Goal: Find specific page/section: Find specific page/section

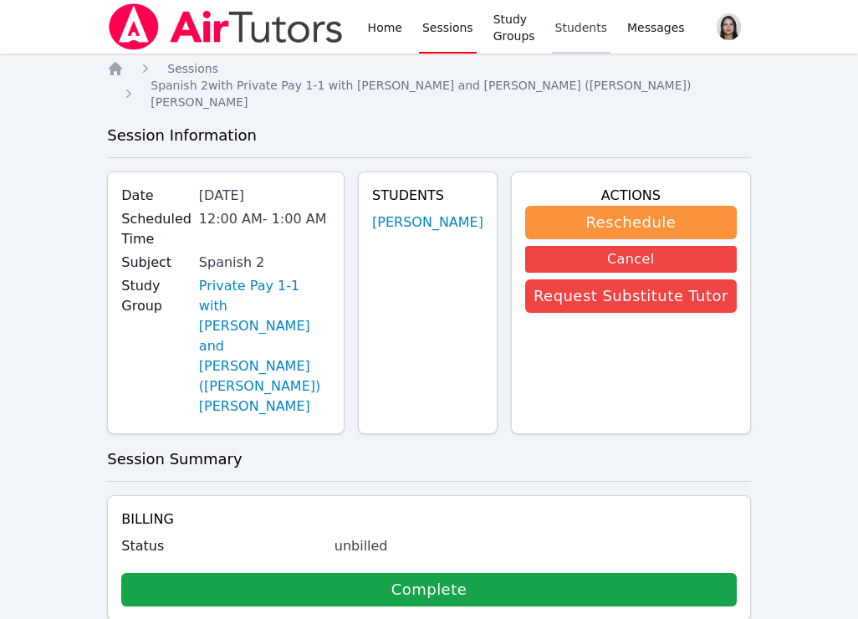
click at [590, 26] on link "Students" at bounding box center [581, 27] width 59 height 54
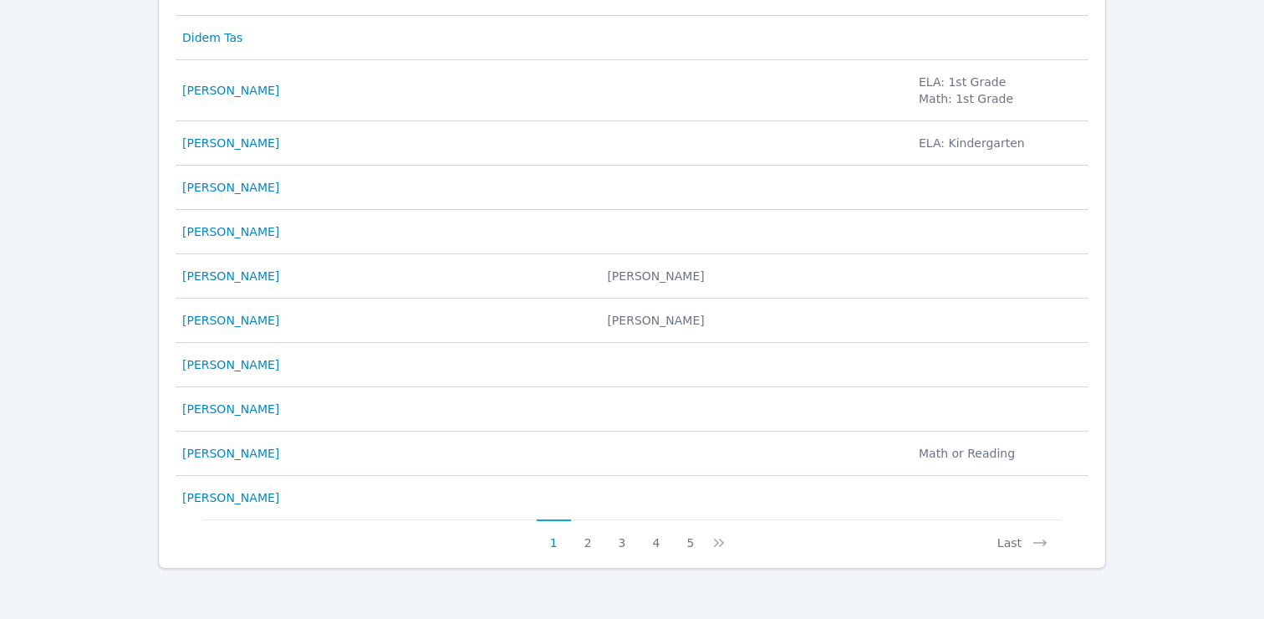
scroll to position [844, 0]
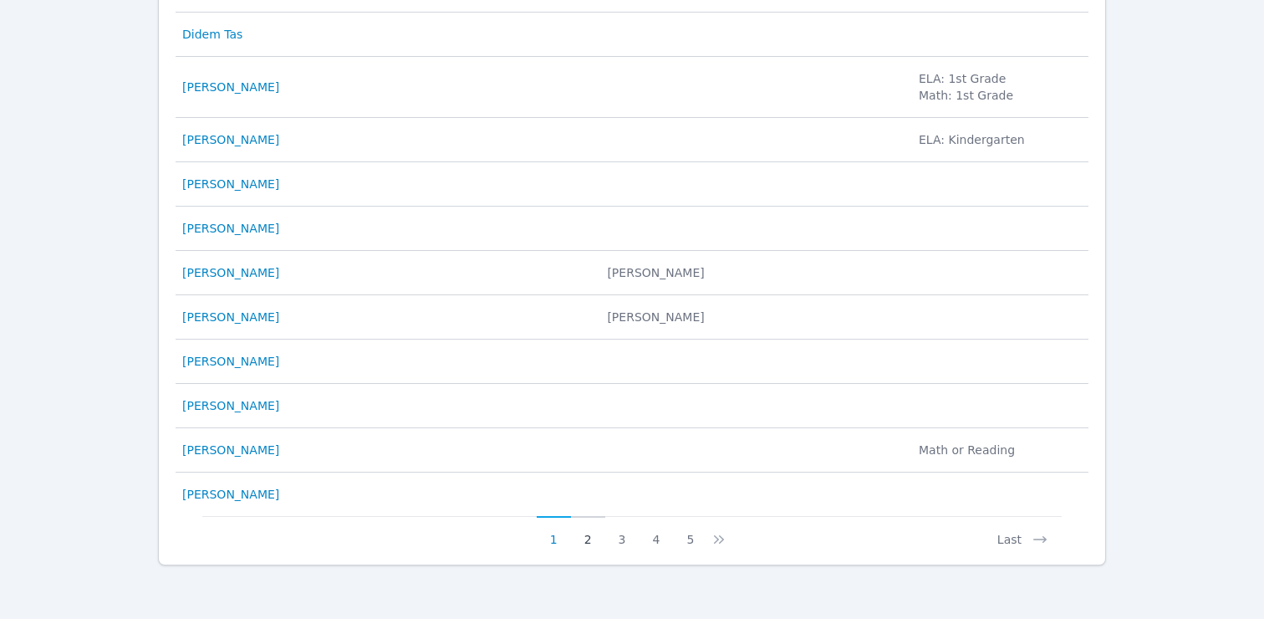
click at [591, 539] on button "2" at bounding box center [588, 532] width 34 height 32
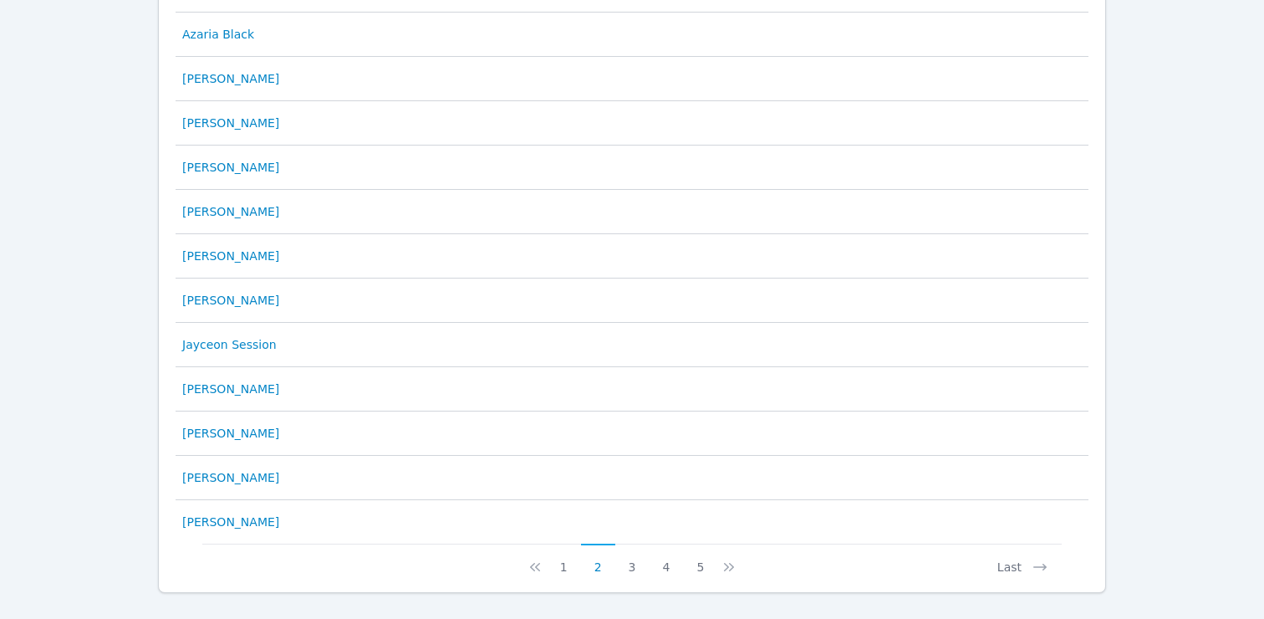
scroll to position [827, 0]
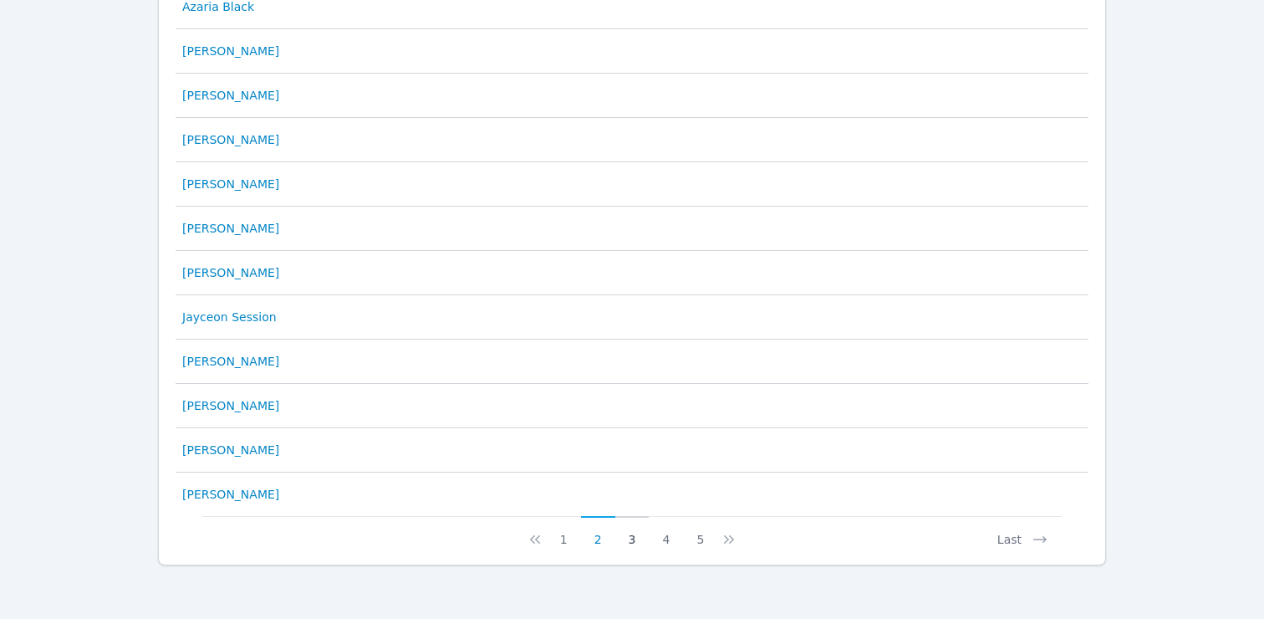
click at [629, 534] on button "3" at bounding box center [632, 532] width 34 height 32
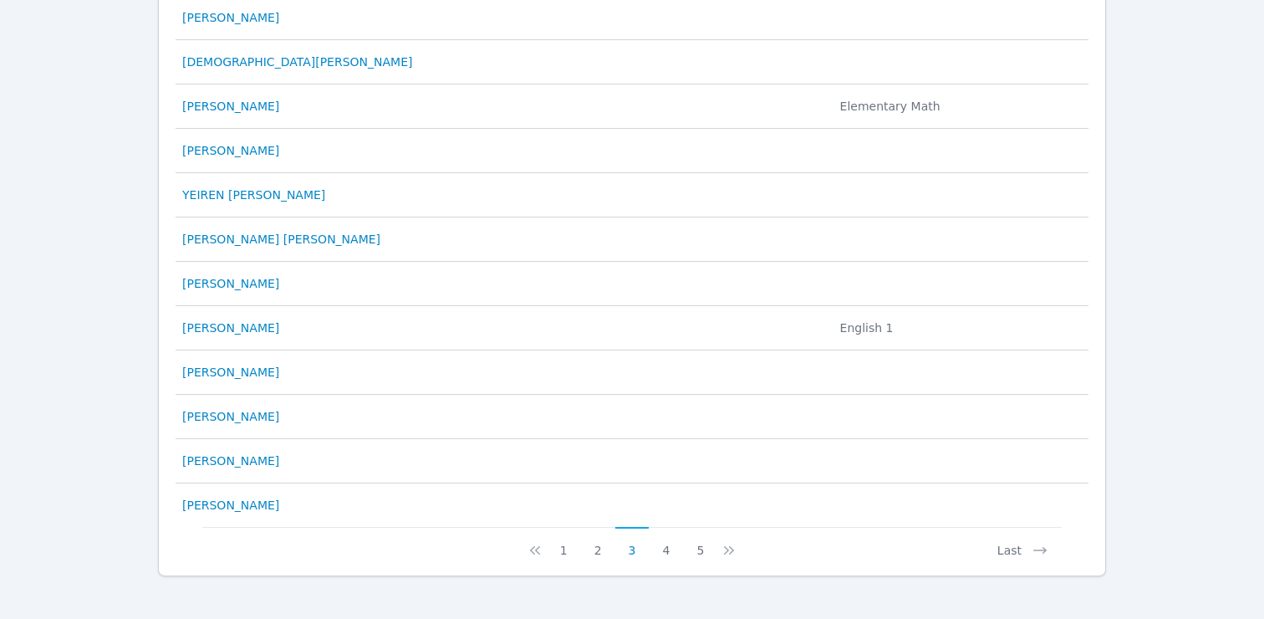
scroll to position [818, 0]
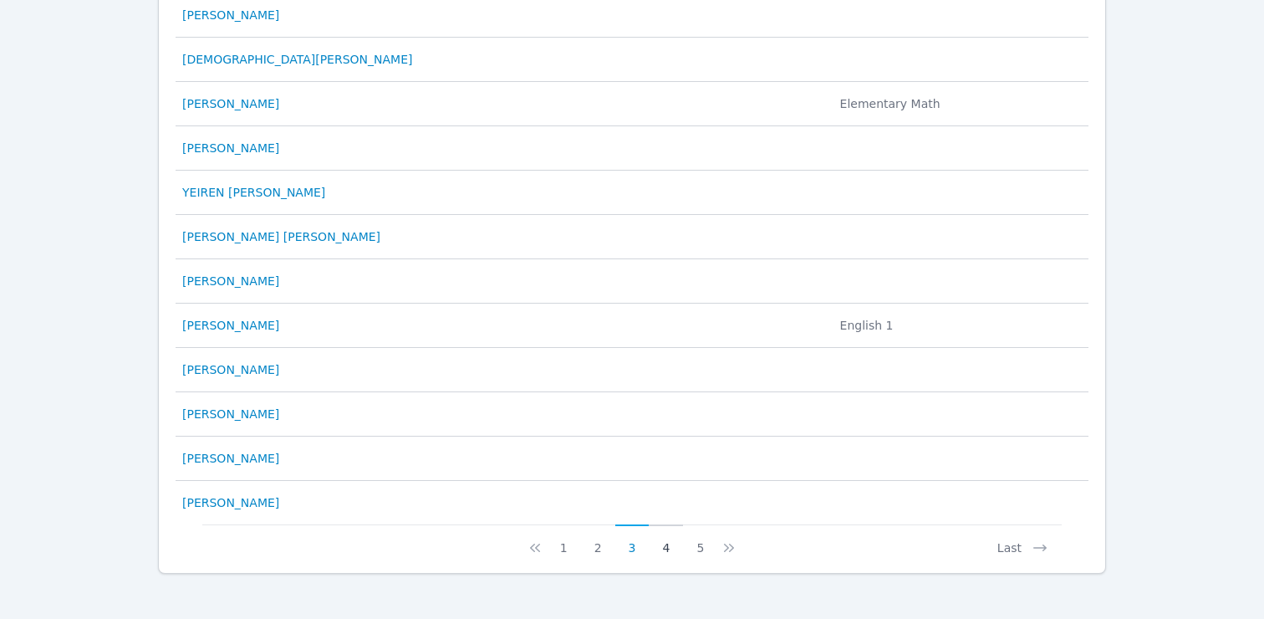
click at [669, 544] on button "4" at bounding box center [666, 540] width 34 height 32
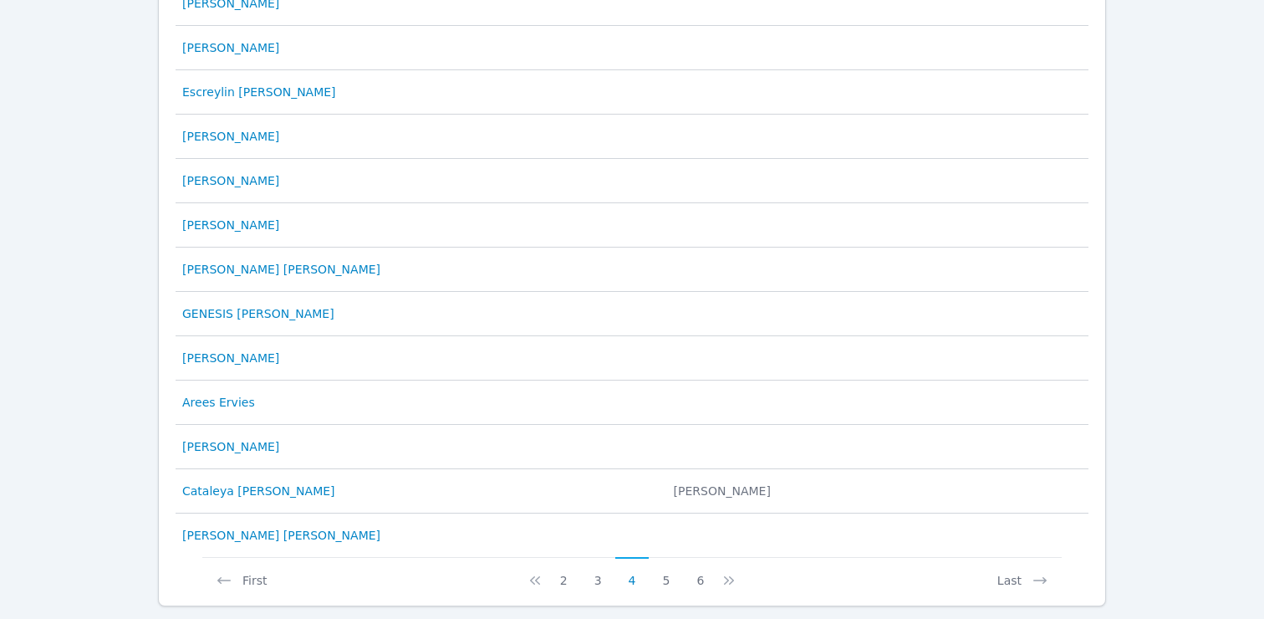
scroll to position [808, 0]
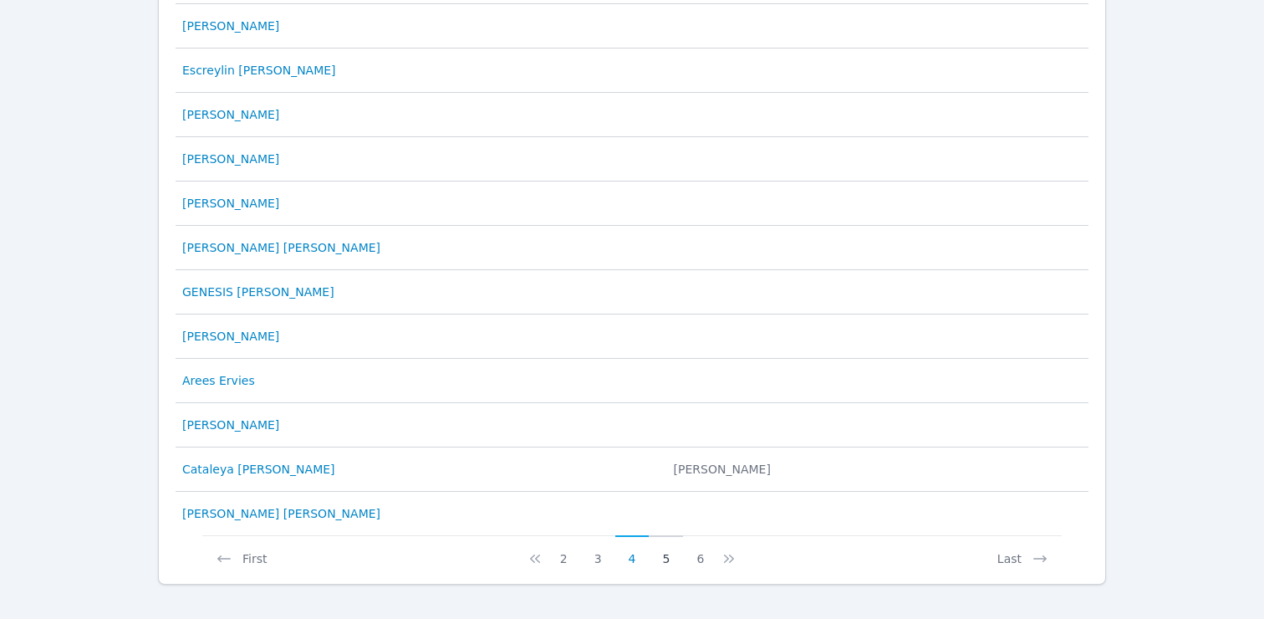
click at [666, 556] on button "5" at bounding box center [666, 551] width 34 height 32
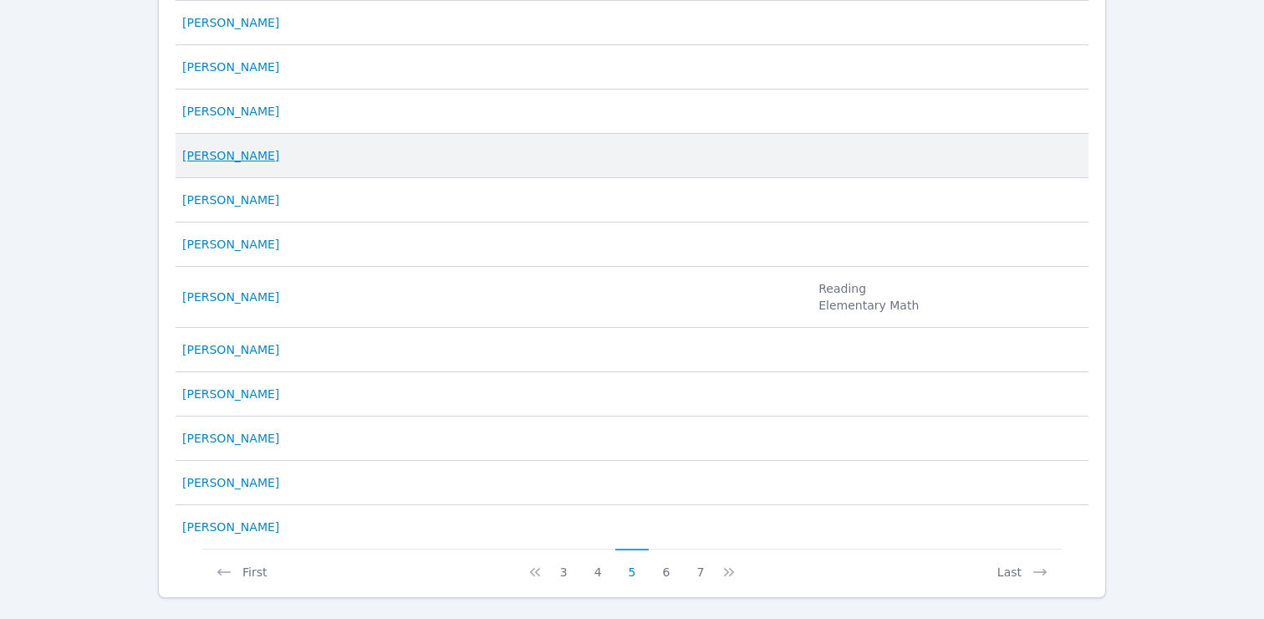
scroll to position [846, 0]
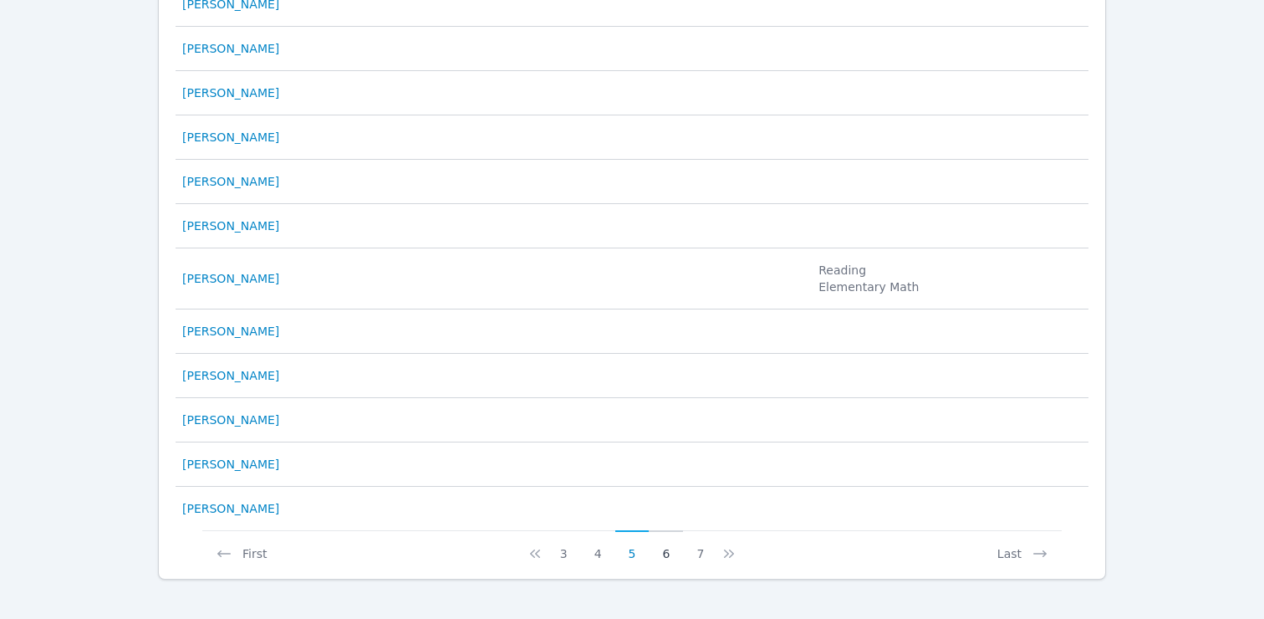
click at [662, 548] on button "6" at bounding box center [666, 546] width 34 height 32
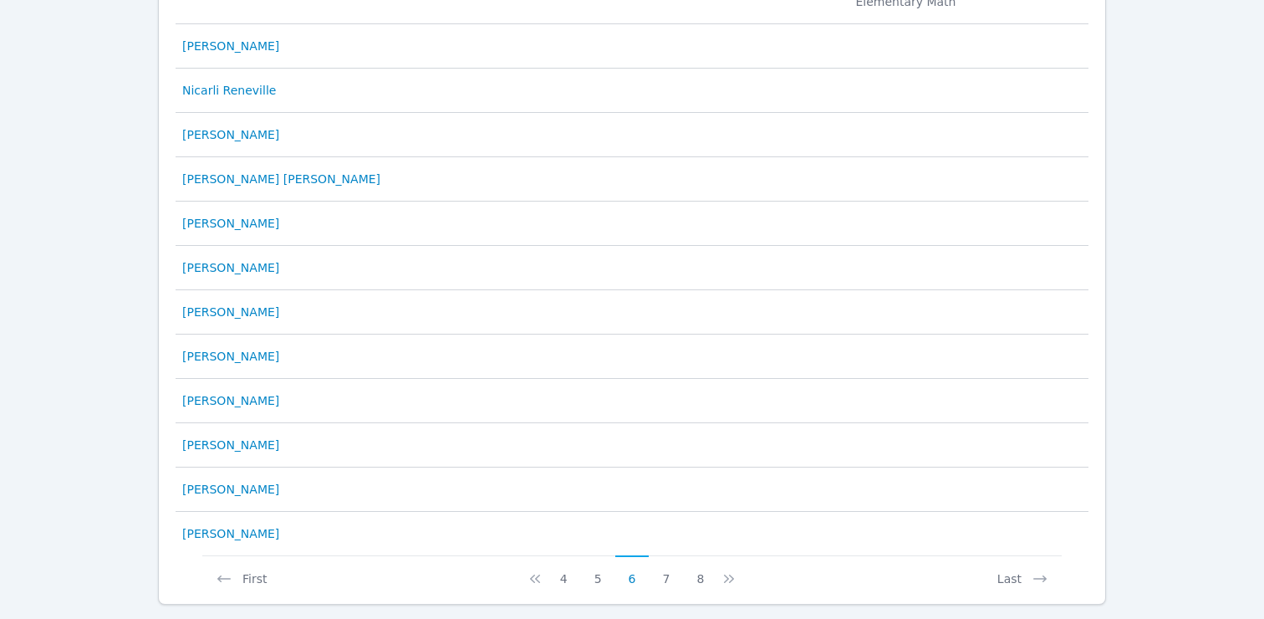
scroll to position [844, 0]
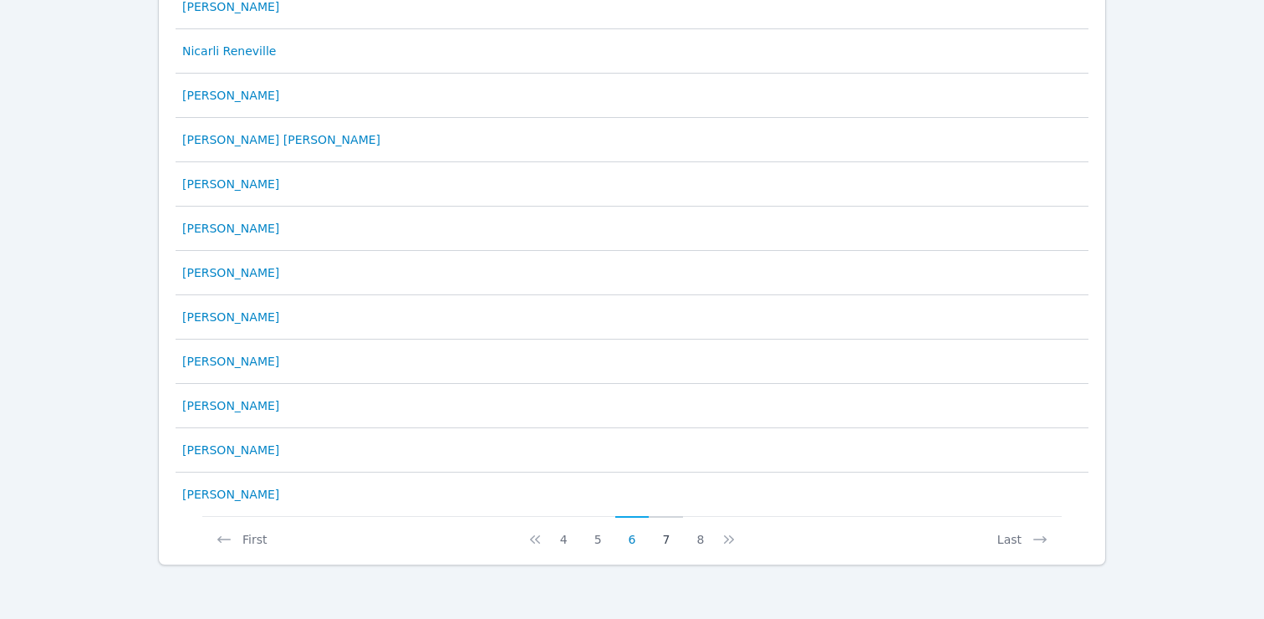
click at [675, 537] on button "7" at bounding box center [666, 532] width 34 height 32
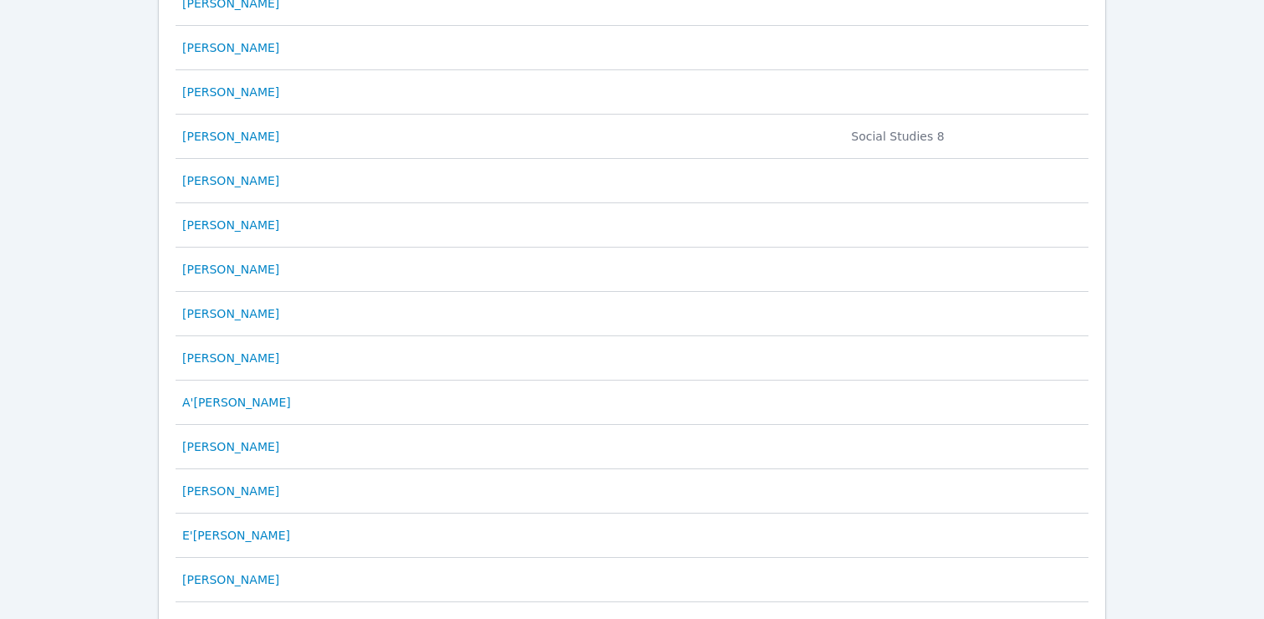
scroll to position [0, 0]
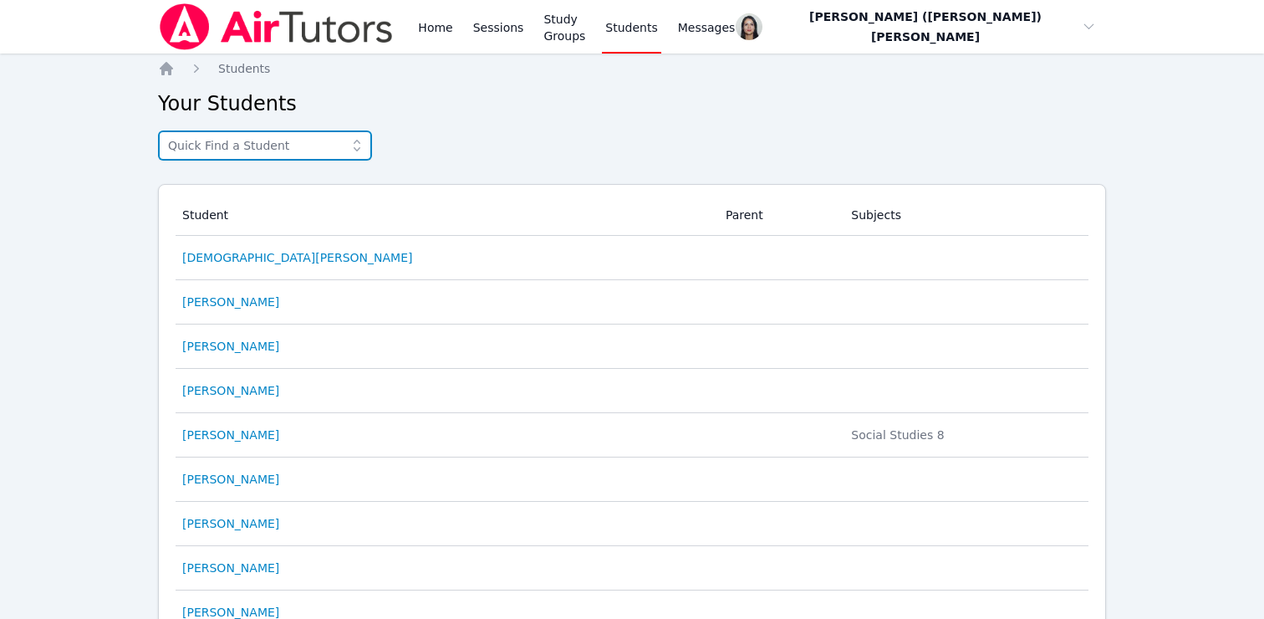
click at [329, 149] on input "text" at bounding box center [265, 145] width 214 height 30
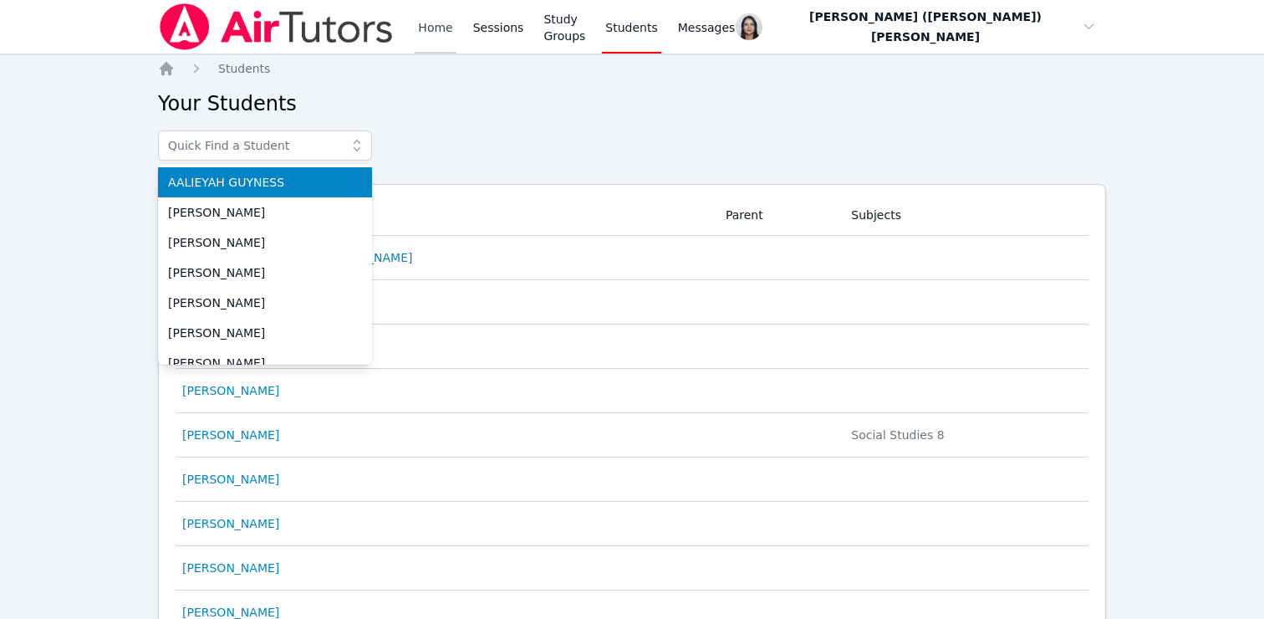
click at [425, 21] on link "Home" at bounding box center [435, 27] width 41 height 54
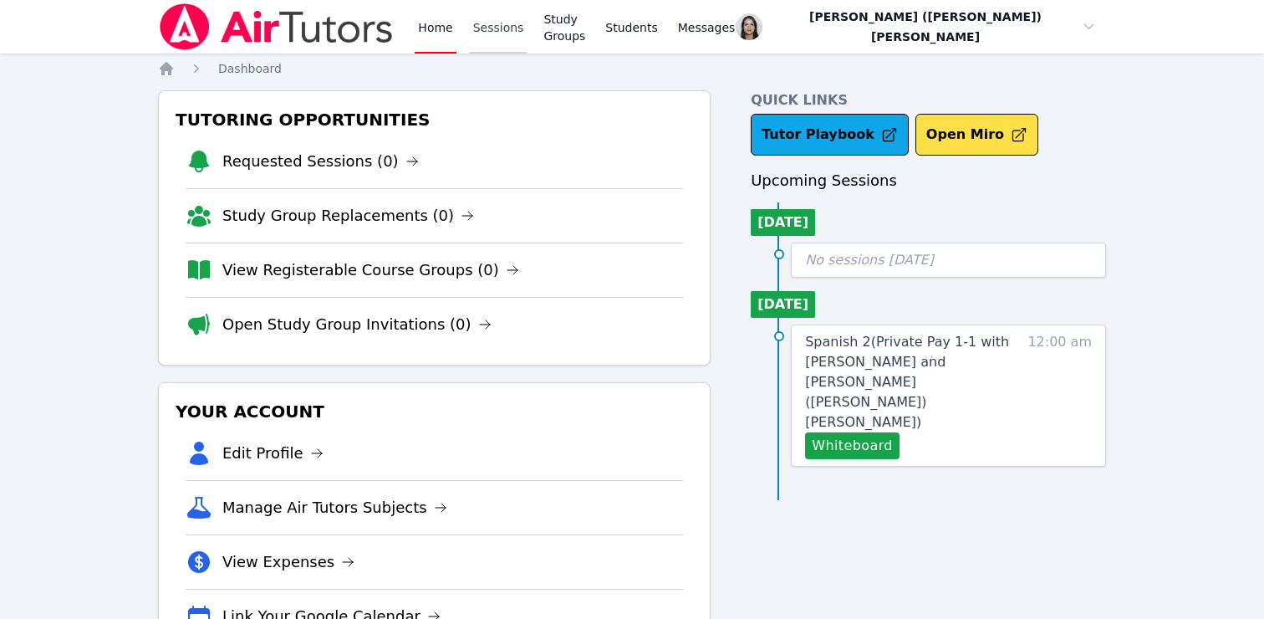
click at [484, 30] on link "Sessions" at bounding box center [499, 27] width 58 height 54
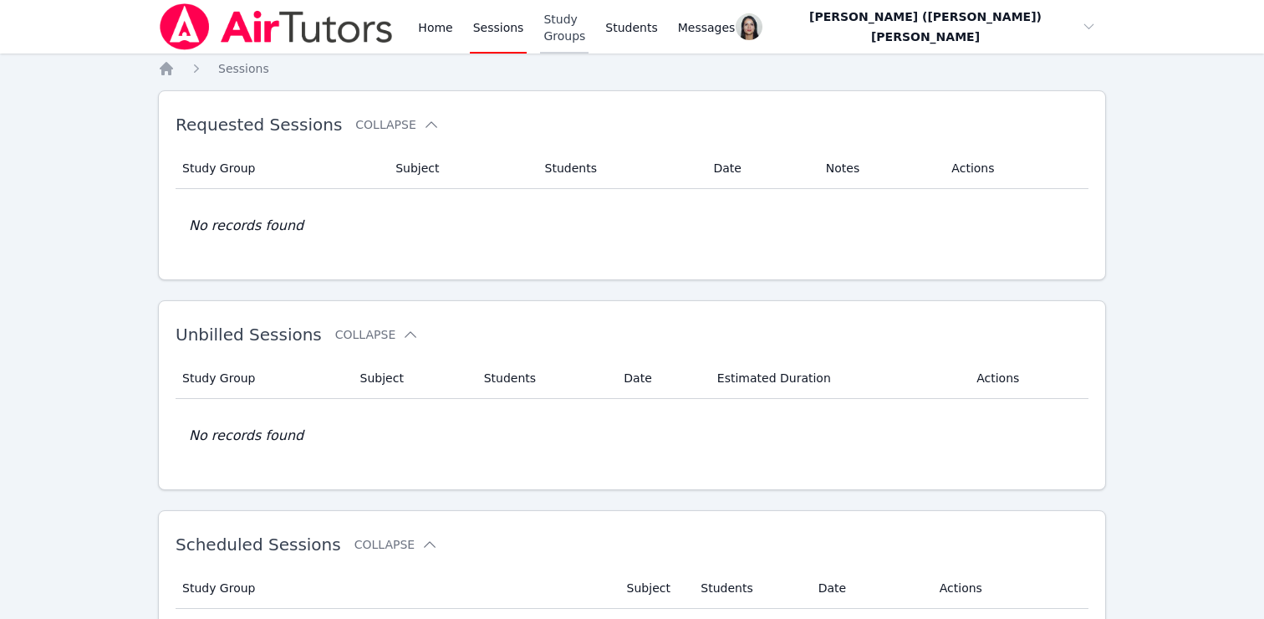
click at [545, 29] on link "Study Groups" at bounding box center [564, 27] width 48 height 54
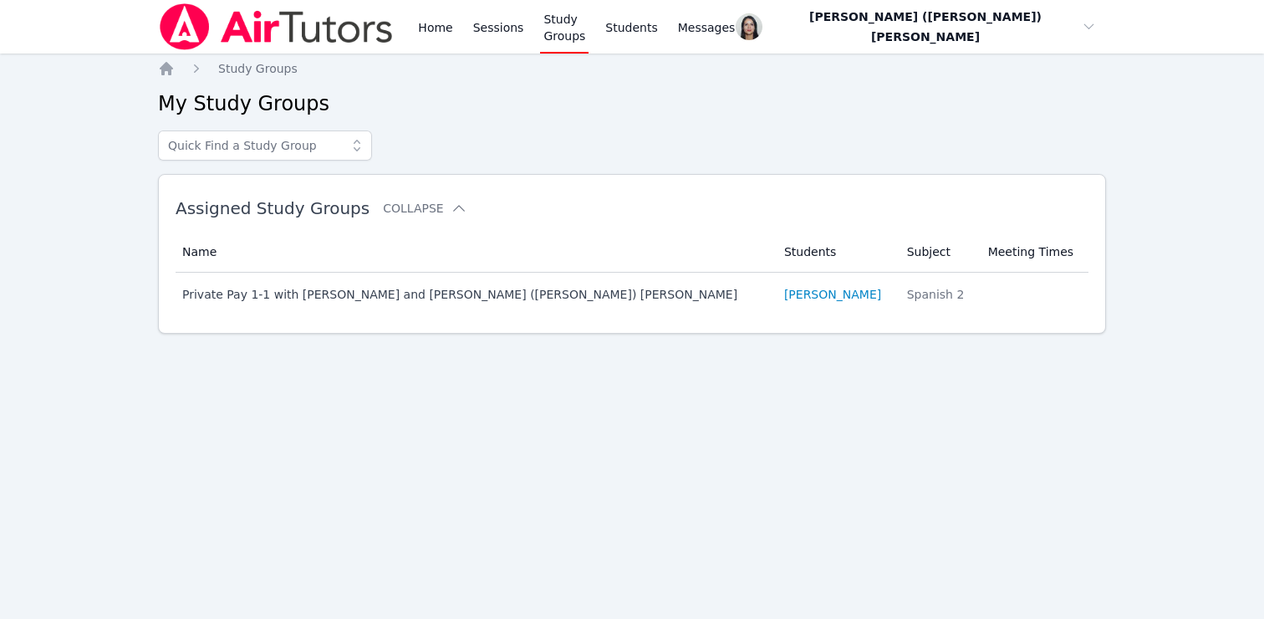
click at [333, 149] on input "text" at bounding box center [265, 145] width 214 height 30
click at [514, 127] on div "Home Study Groups My Study Groups Private Pay 1-1 with [PERSON_NAME] and [PERSO…" at bounding box center [632, 223] width 948 height 327
click at [660, 28] on link "Students" at bounding box center [631, 27] width 59 height 54
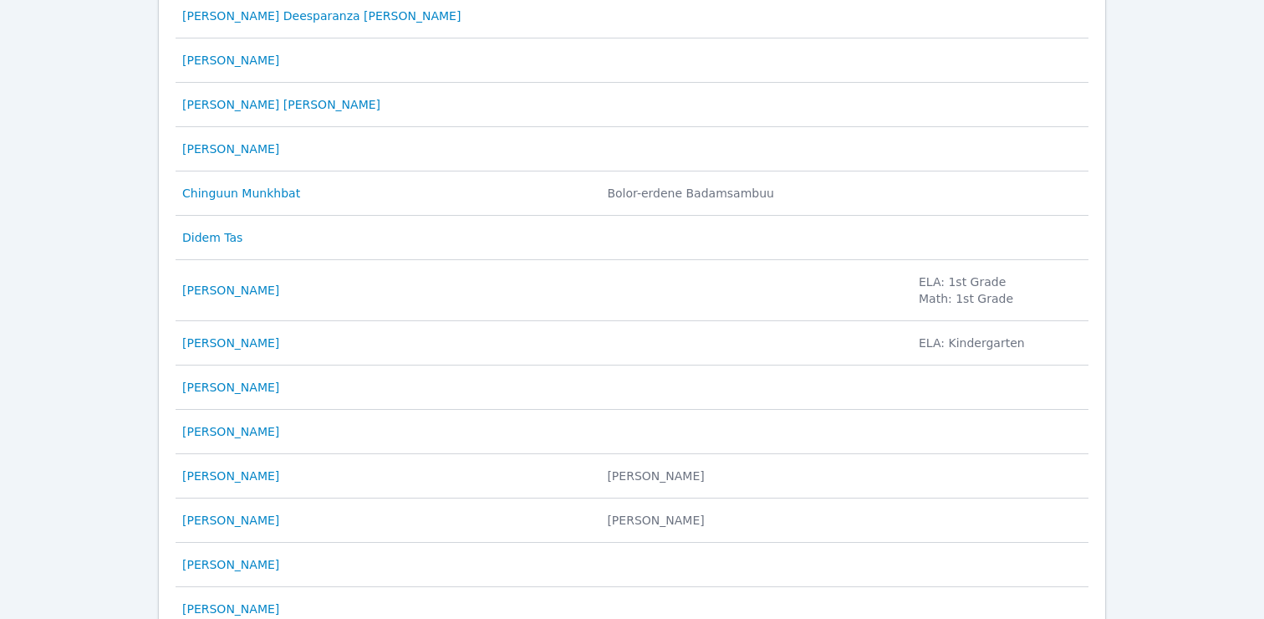
scroll to position [844, 0]
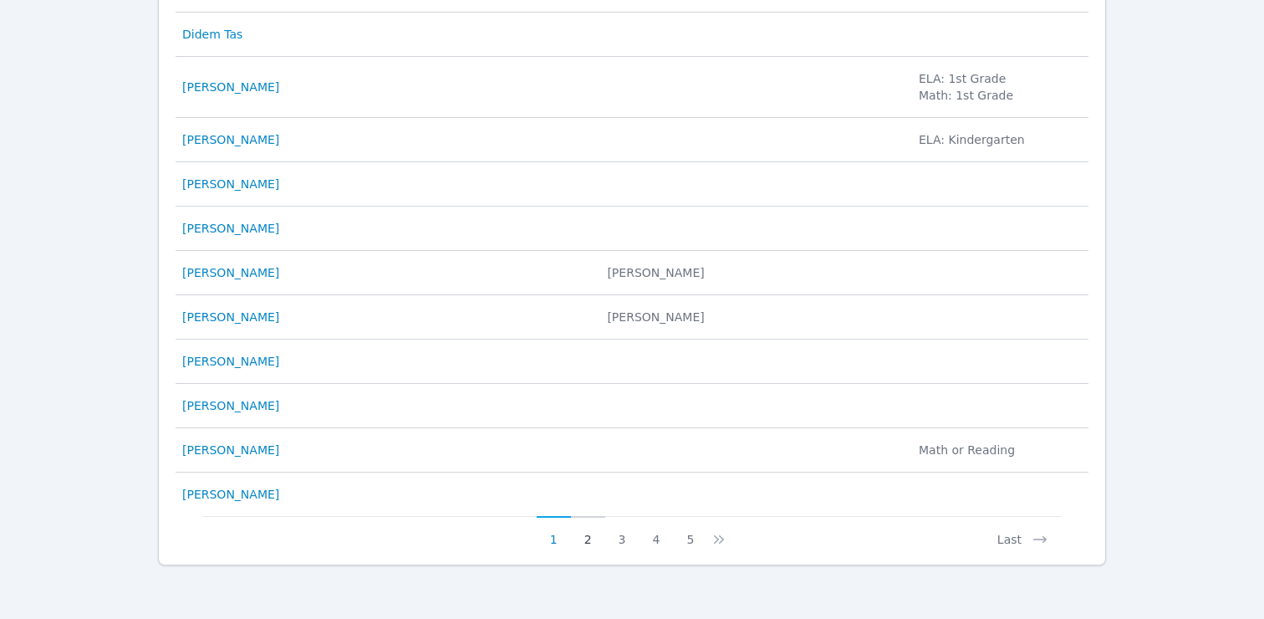
click at [590, 543] on button "2" at bounding box center [588, 532] width 34 height 32
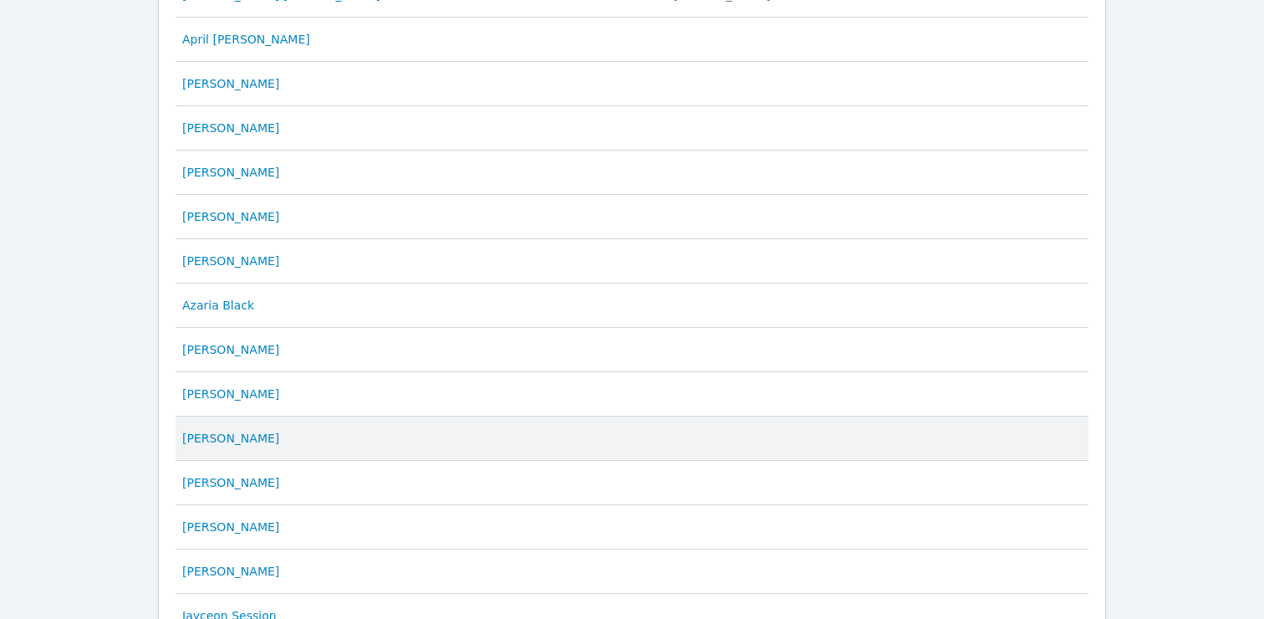
scroll to position [827, 0]
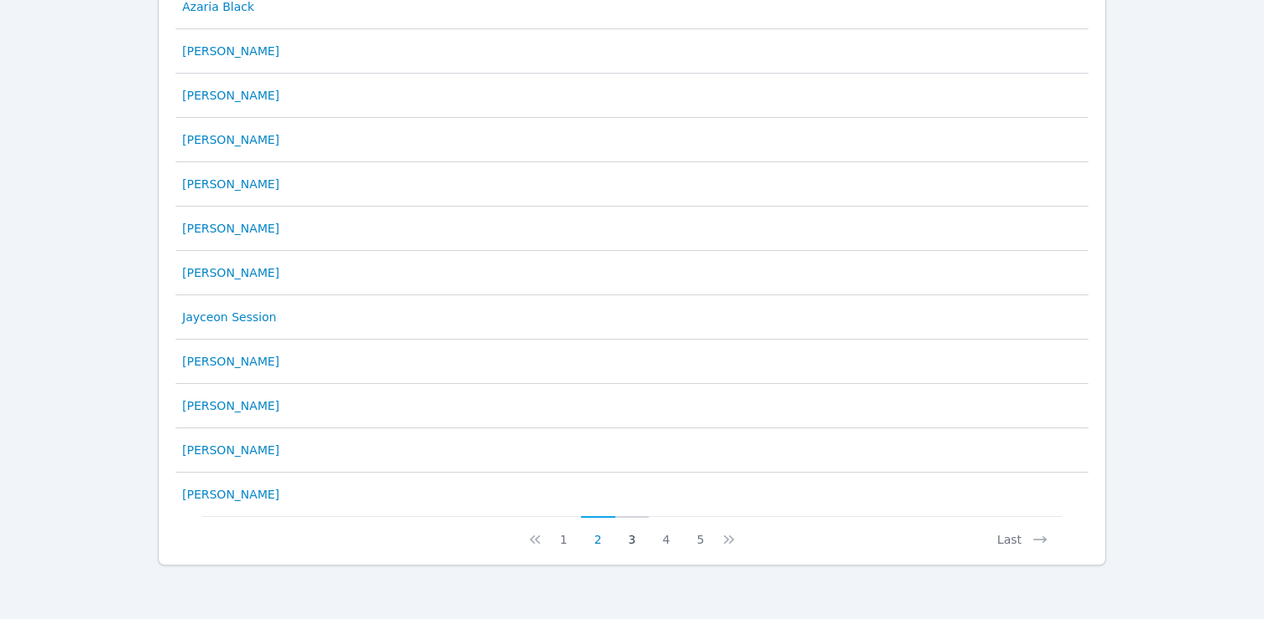
click at [631, 533] on button "3" at bounding box center [632, 532] width 34 height 32
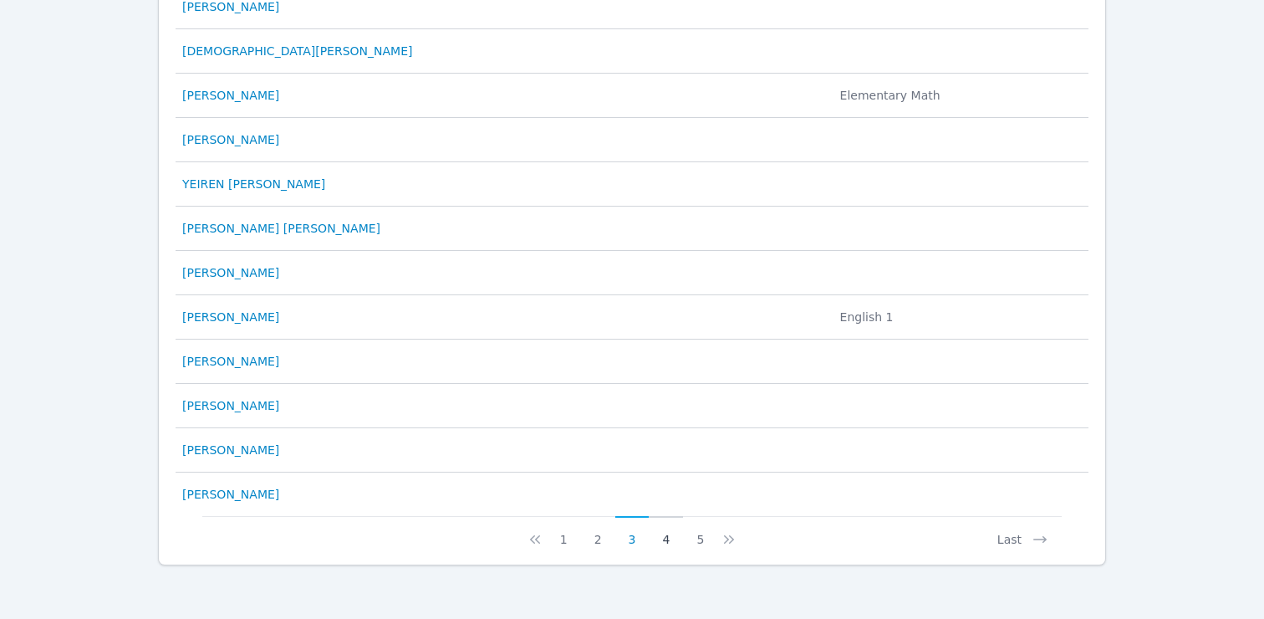
click at [670, 539] on button "4" at bounding box center [666, 532] width 34 height 32
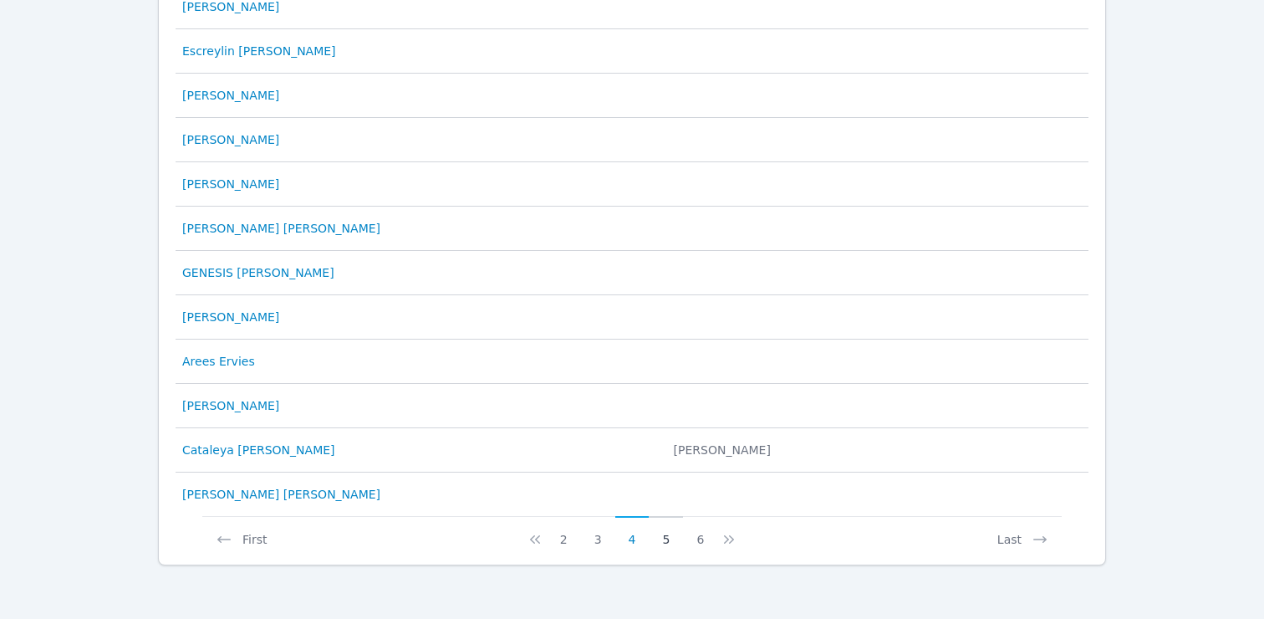
click at [670, 535] on button "5" at bounding box center [666, 532] width 34 height 32
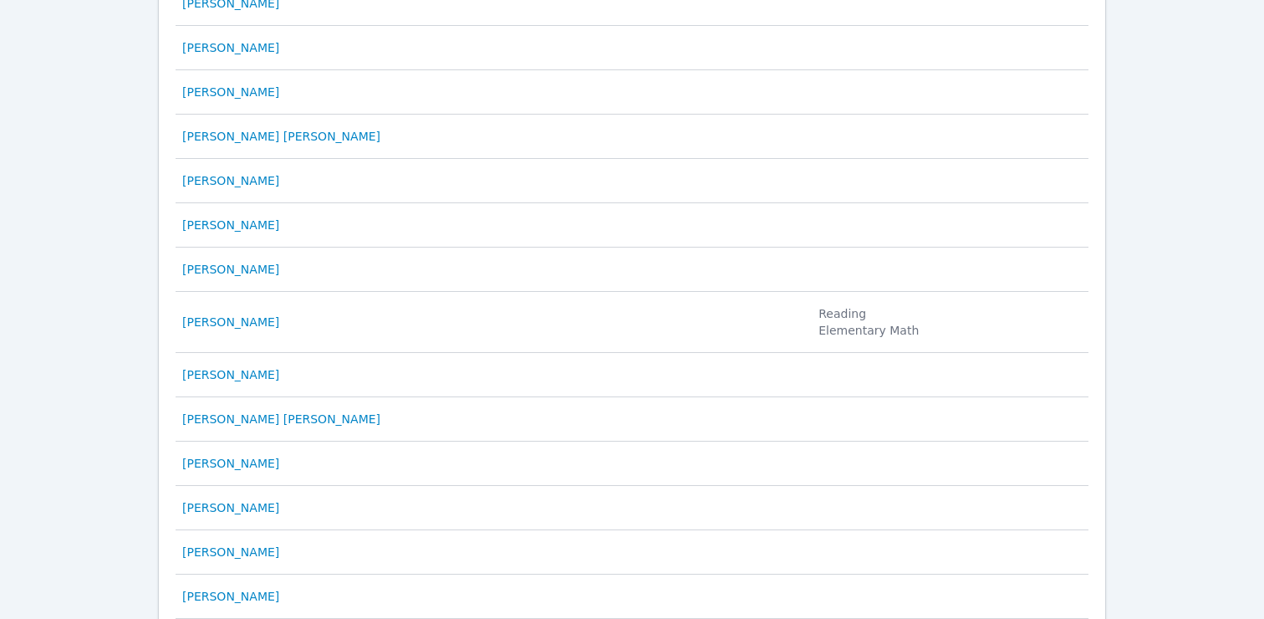
scroll to position [0, 0]
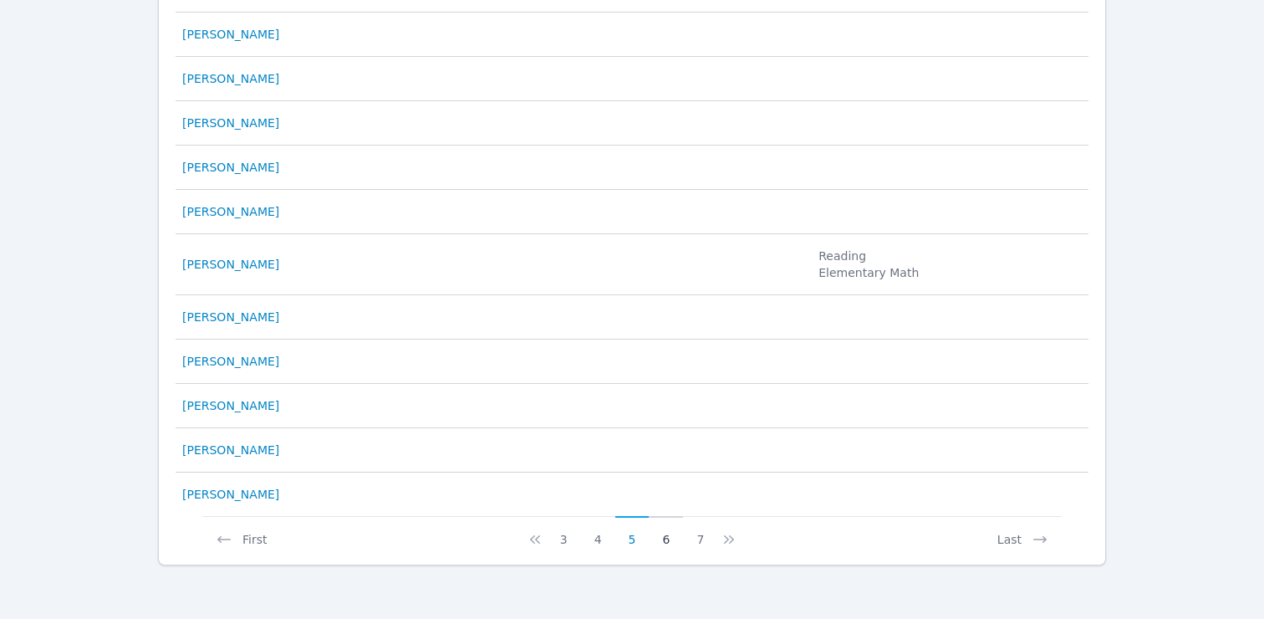
click at [670, 539] on button "6" at bounding box center [666, 532] width 34 height 32
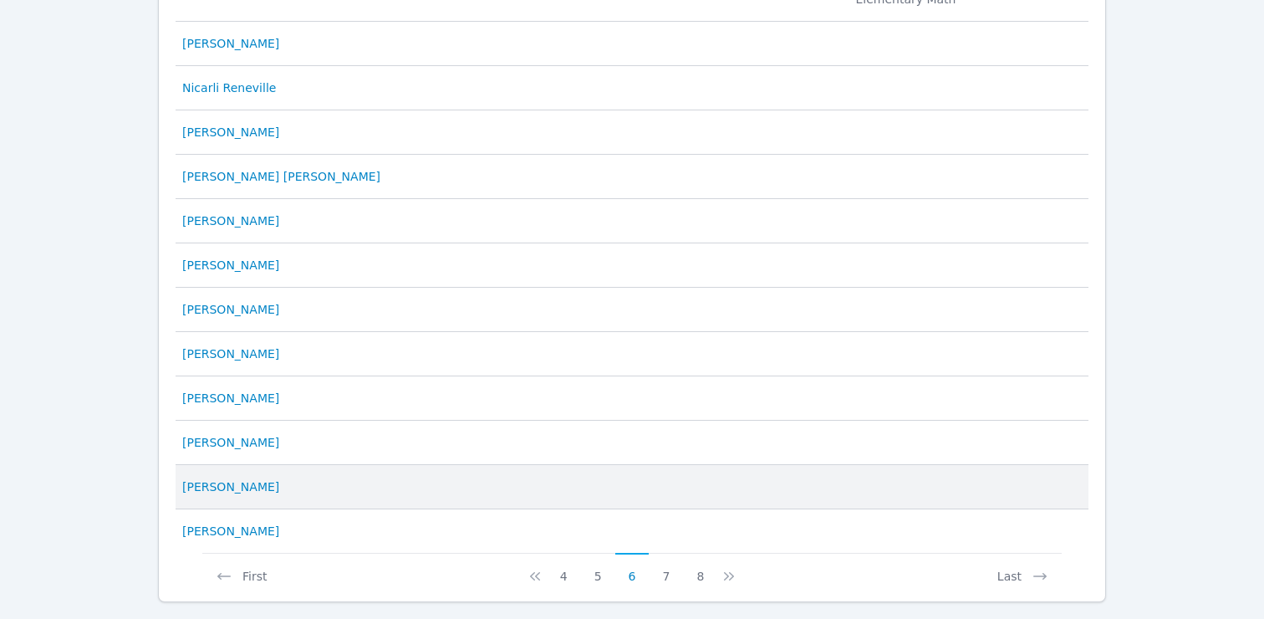
scroll to position [844, 0]
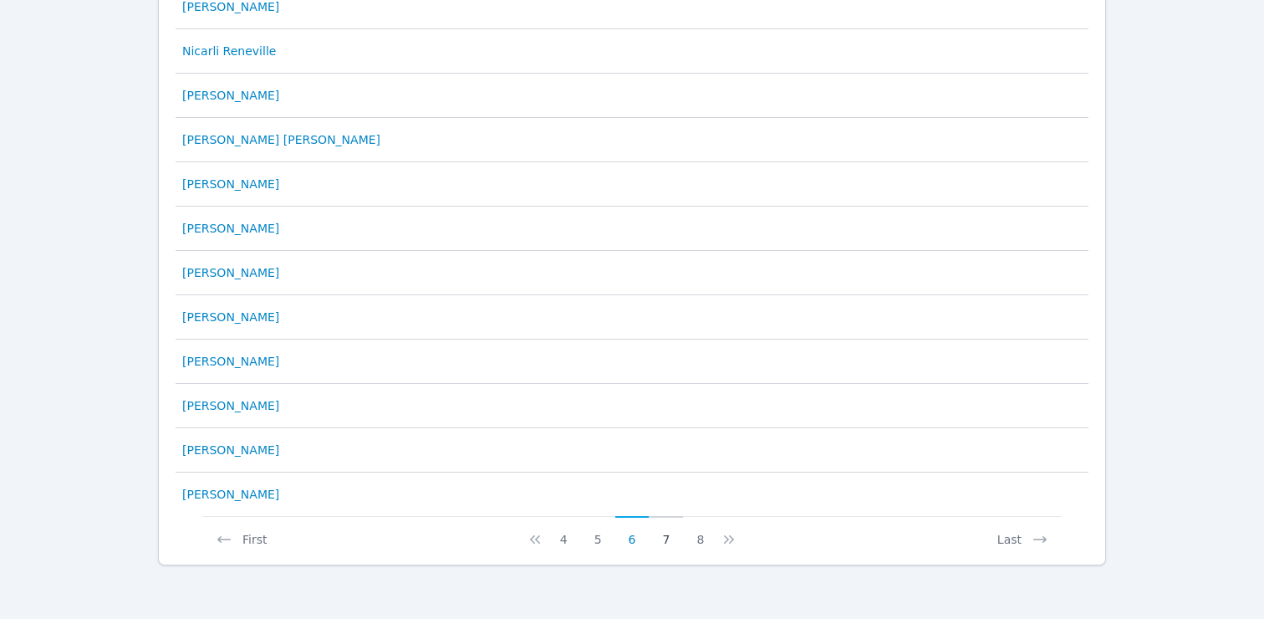
click at [670, 538] on button "7" at bounding box center [666, 532] width 34 height 32
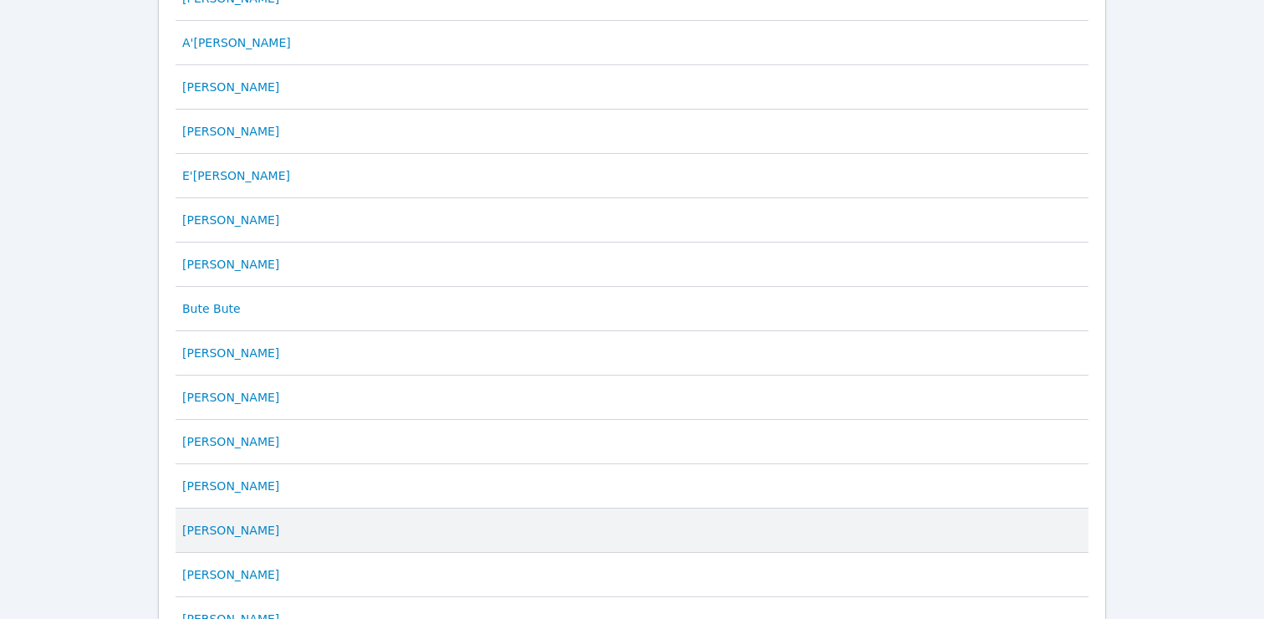
scroll to position [785, 0]
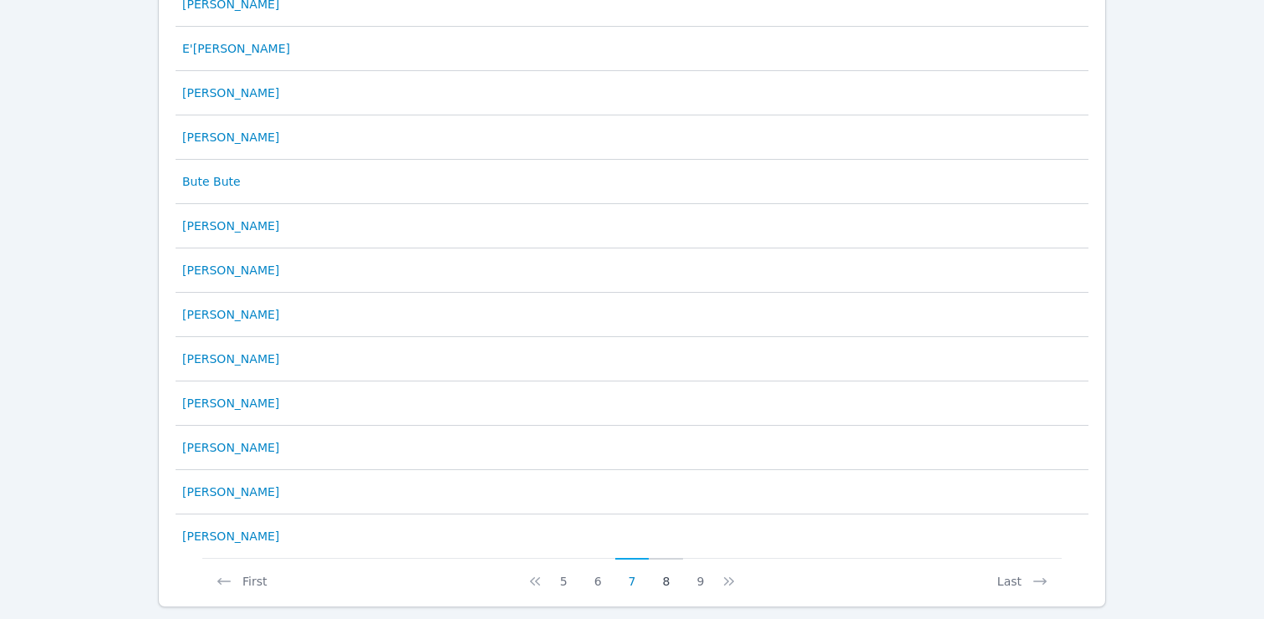
click at [663, 581] on button "8" at bounding box center [666, 574] width 34 height 32
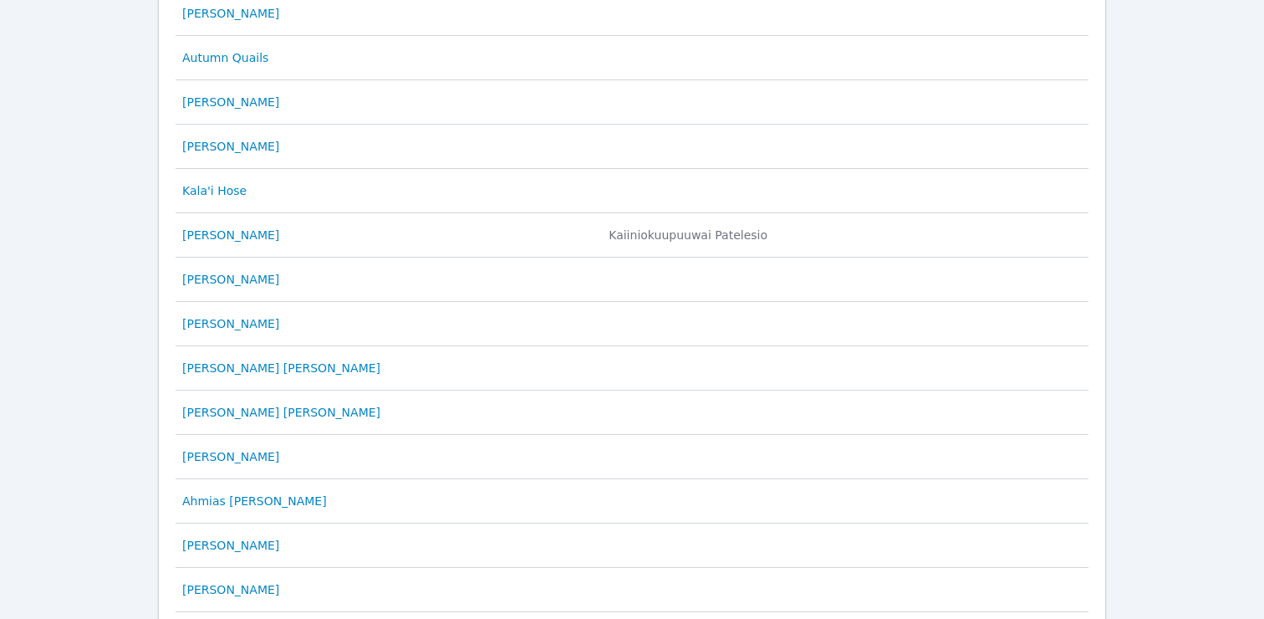
scroll to position [827, 0]
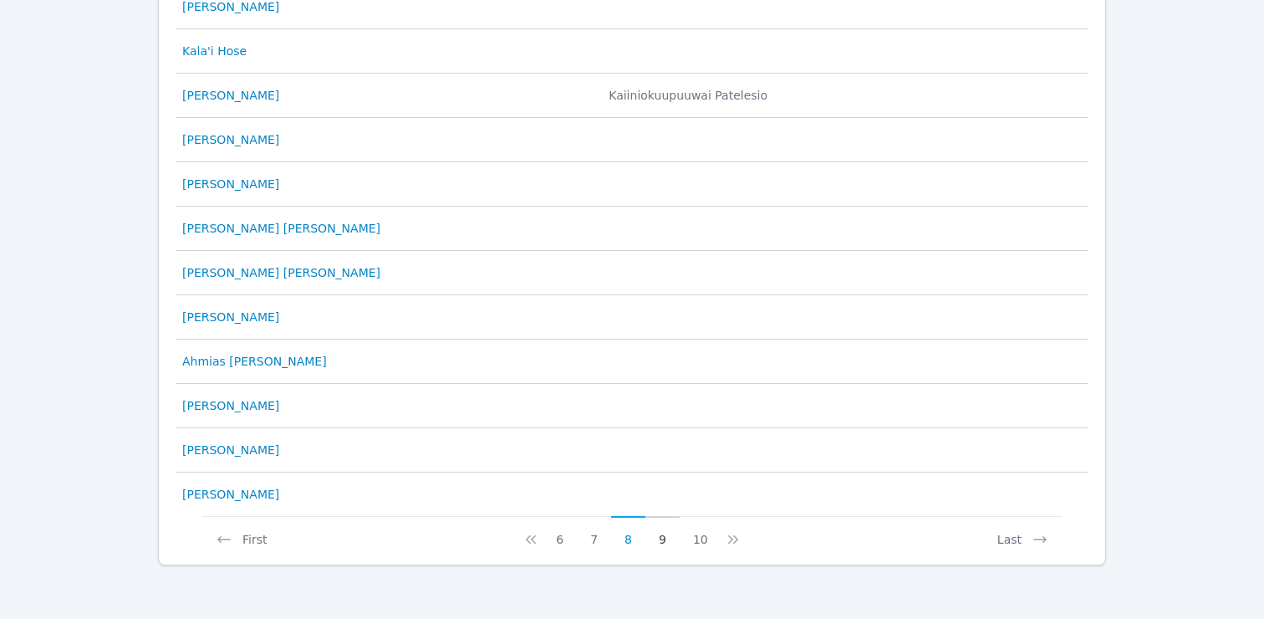
click at [662, 541] on button "9" at bounding box center [662, 532] width 34 height 32
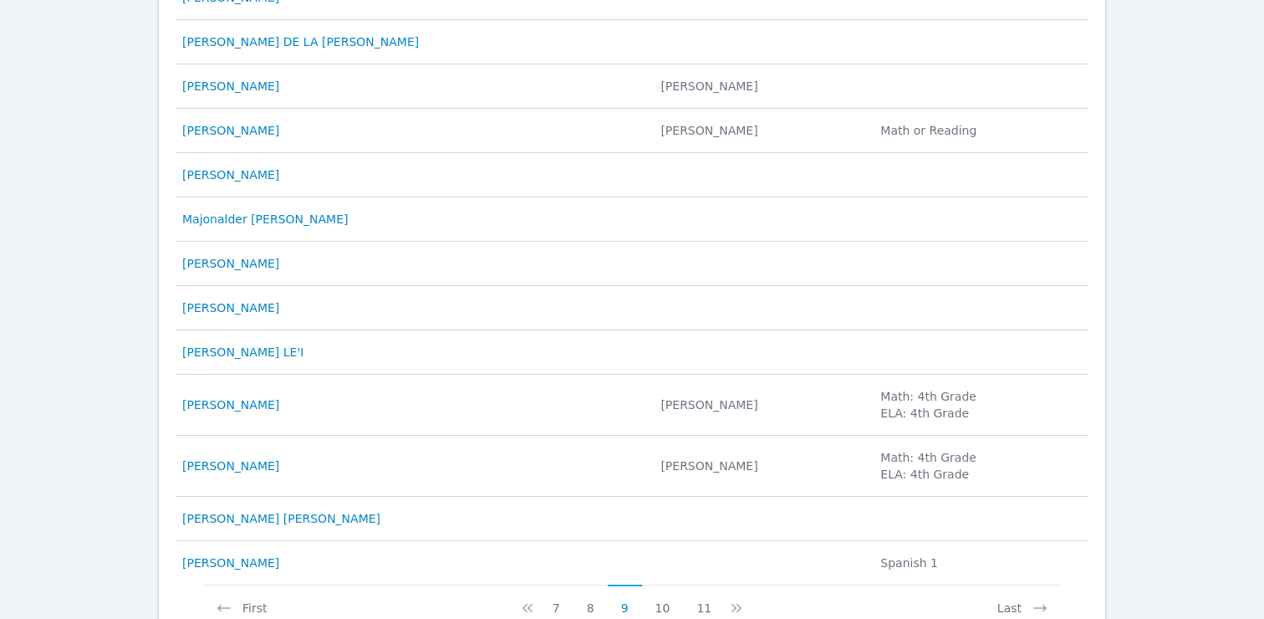
scroll to position [877, 0]
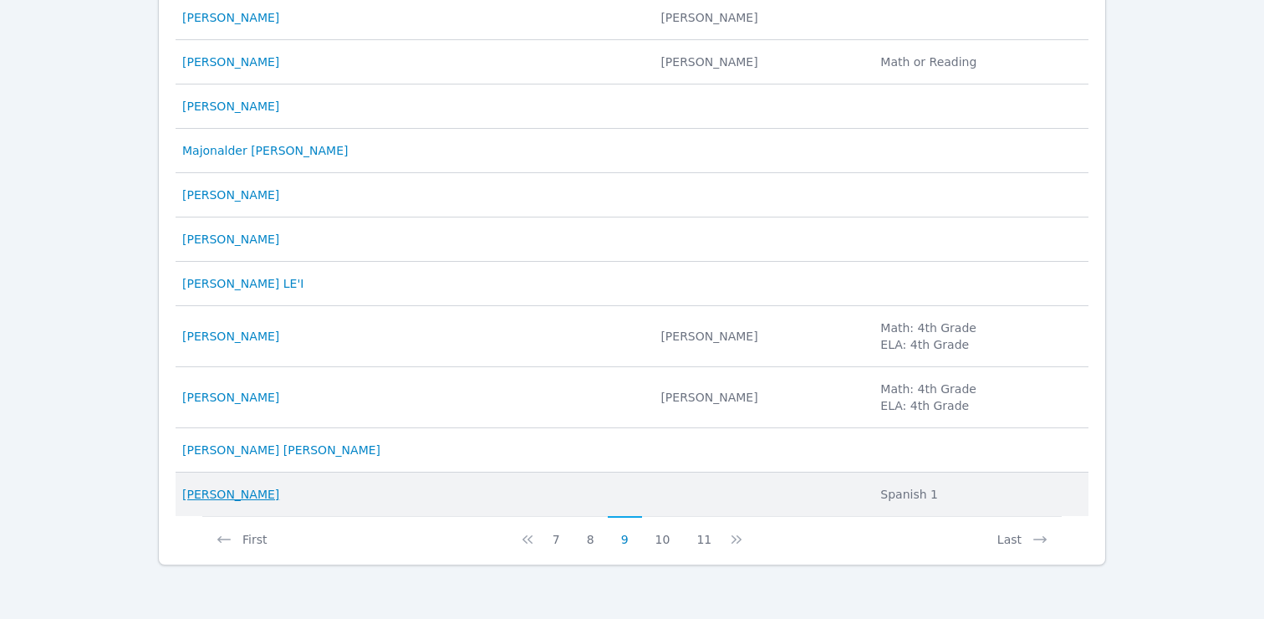
click at [227, 491] on link "[PERSON_NAME]" at bounding box center [230, 494] width 97 height 17
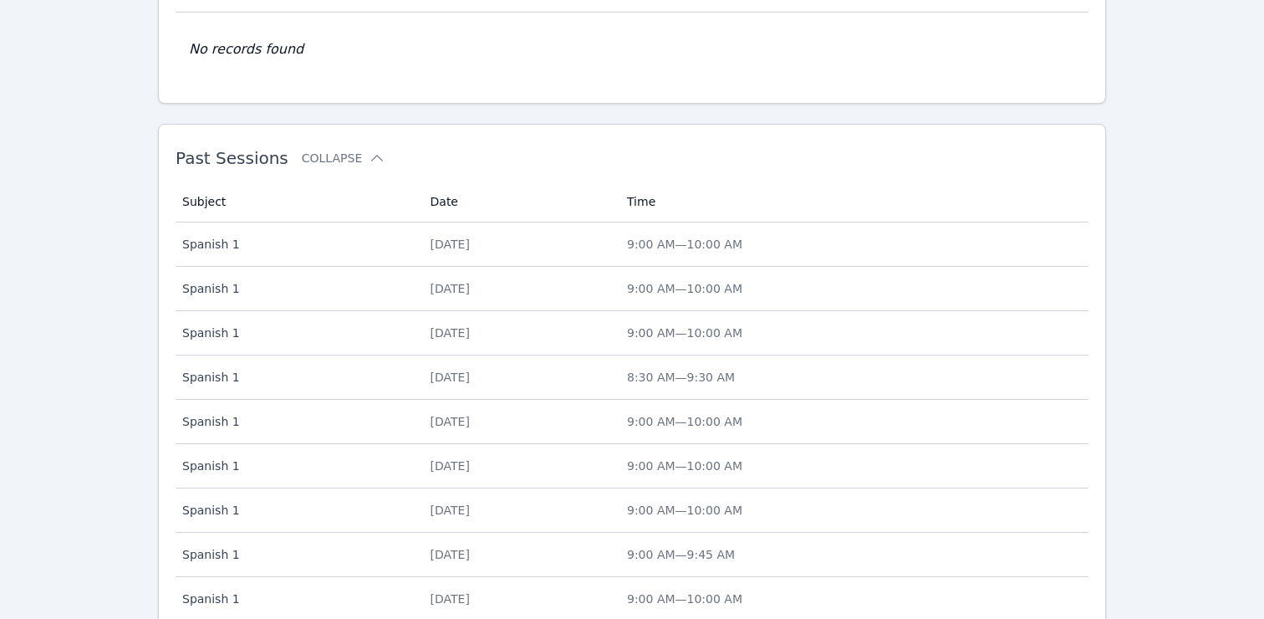
scroll to position [750, 0]
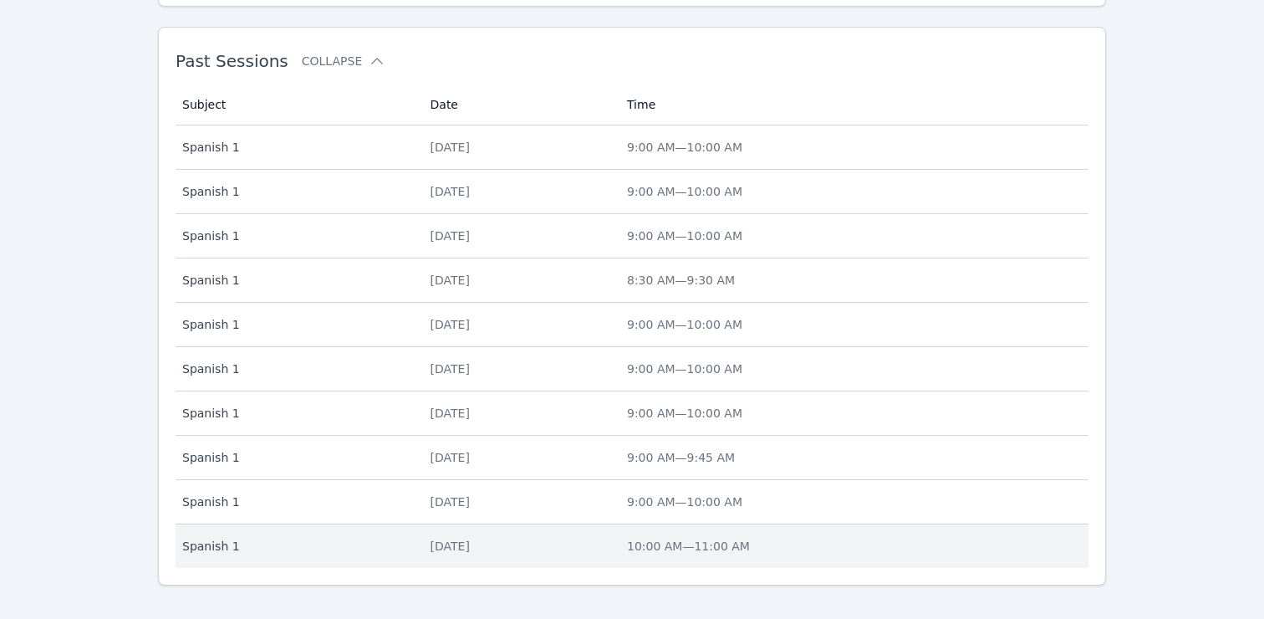
click at [455, 538] on div "Thu Mar 14" at bounding box center [519, 546] width 176 height 17
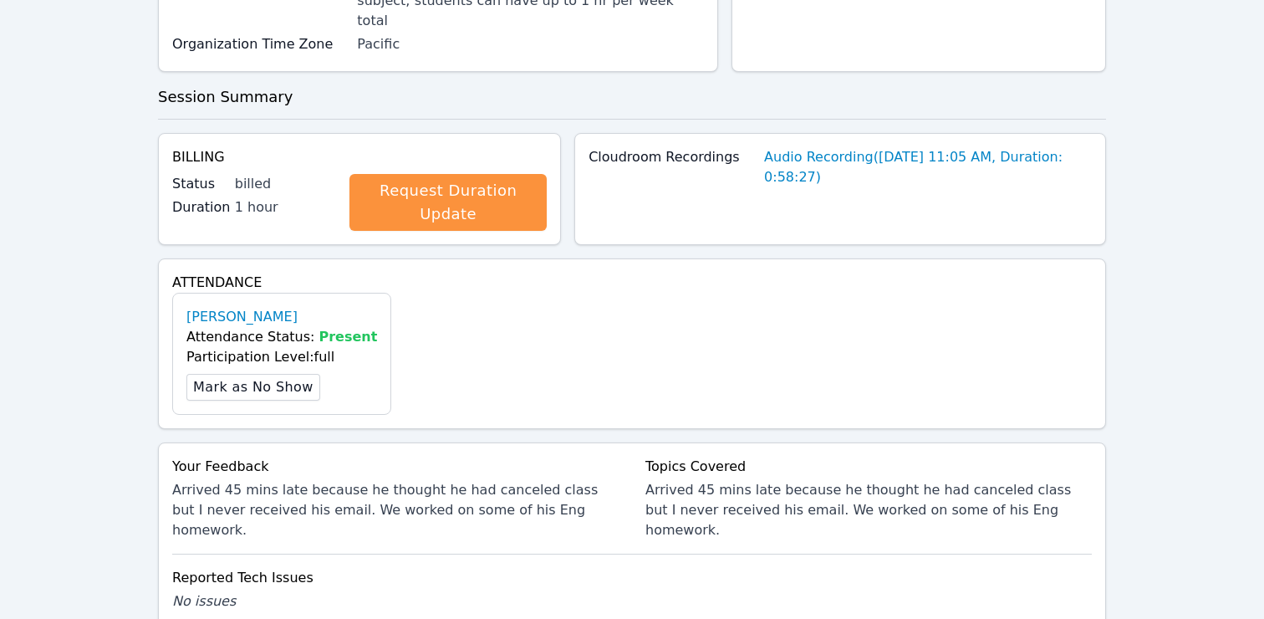
scroll to position [505, 0]
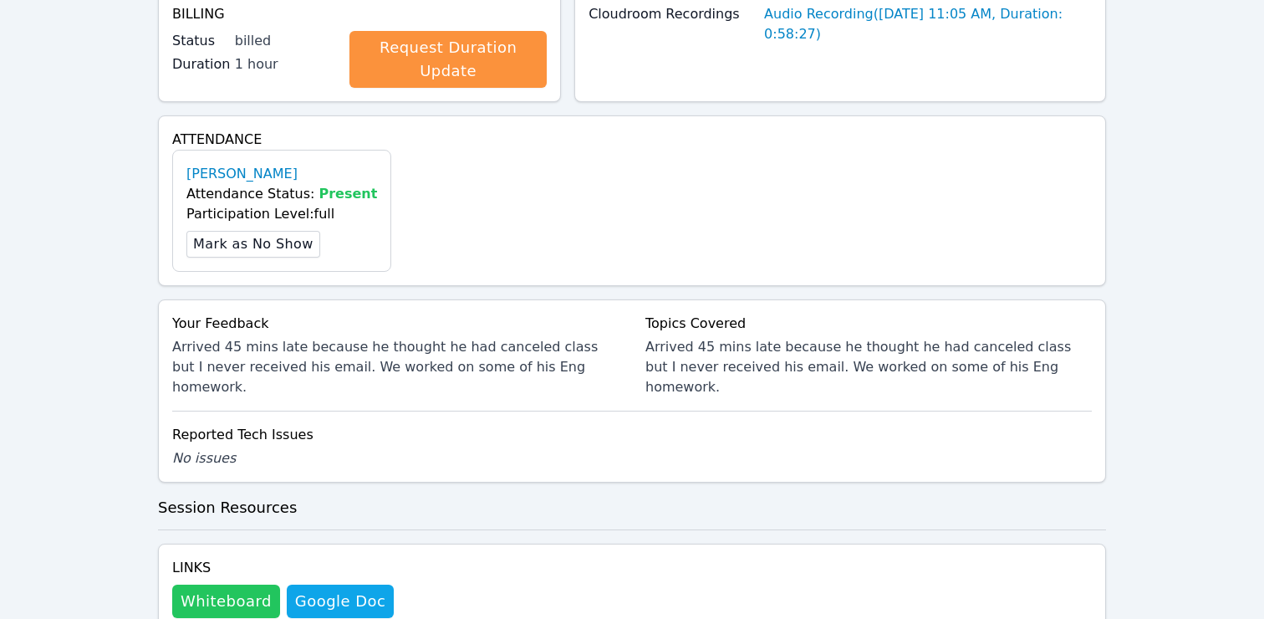
click at [214, 584] on button "Whiteboard" at bounding box center [226, 600] width 108 height 33
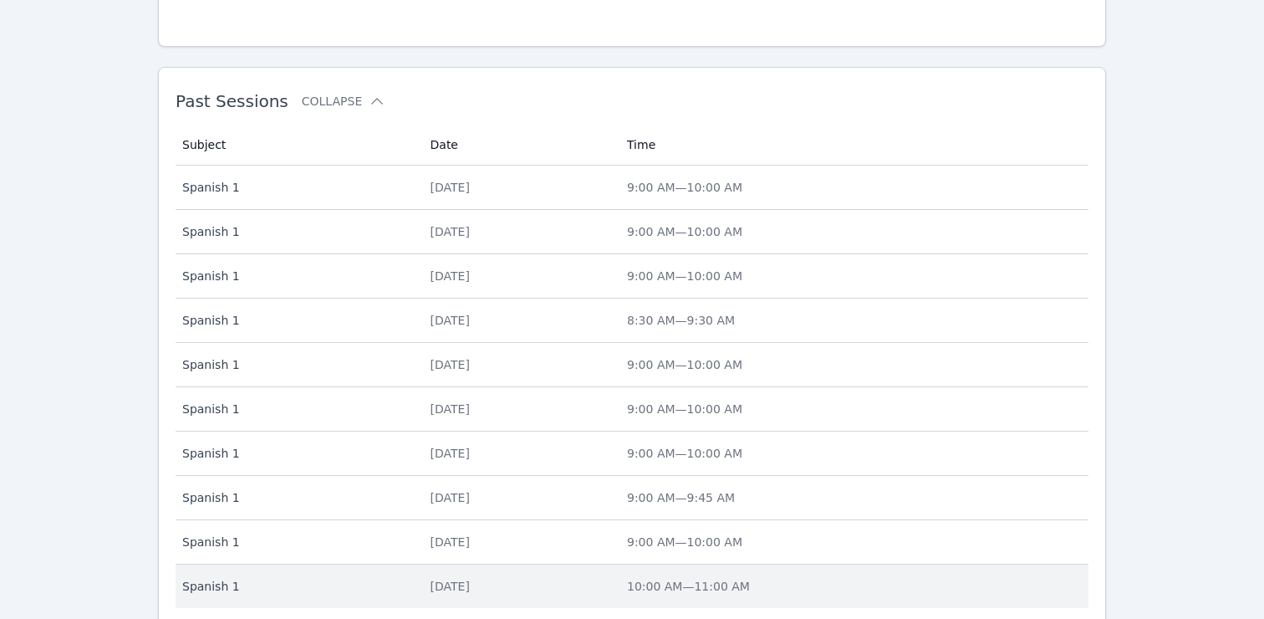
scroll to position [750, 0]
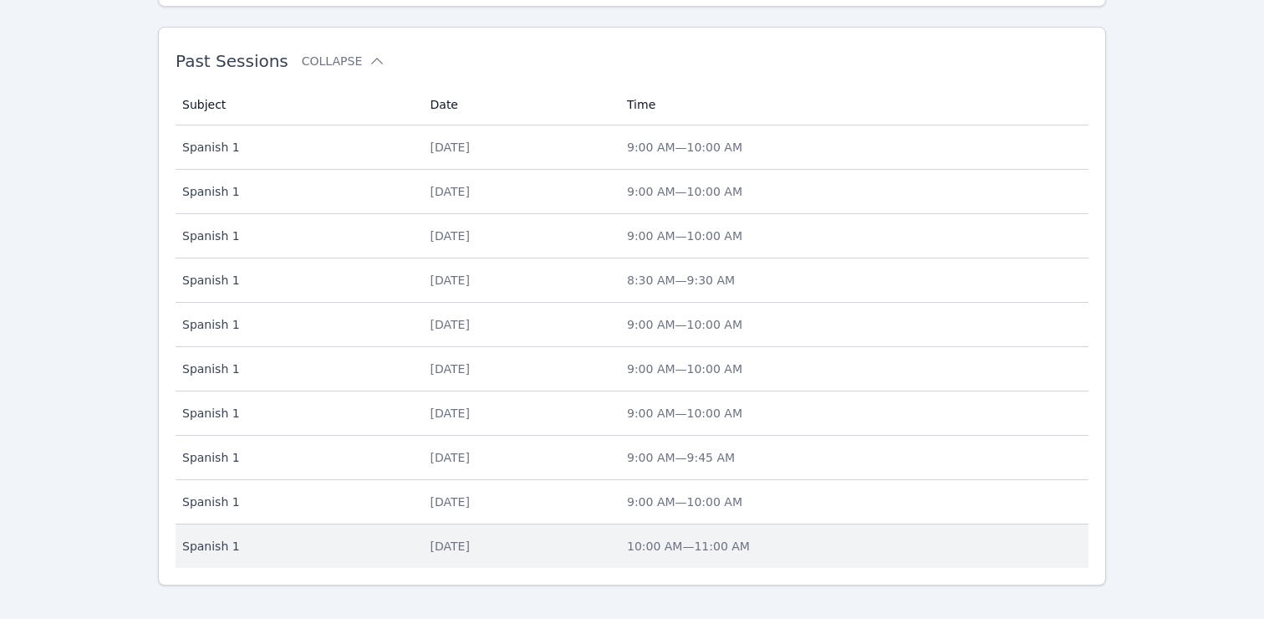
click at [451, 538] on div "Thu Mar 14" at bounding box center [519, 546] width 176 height 17
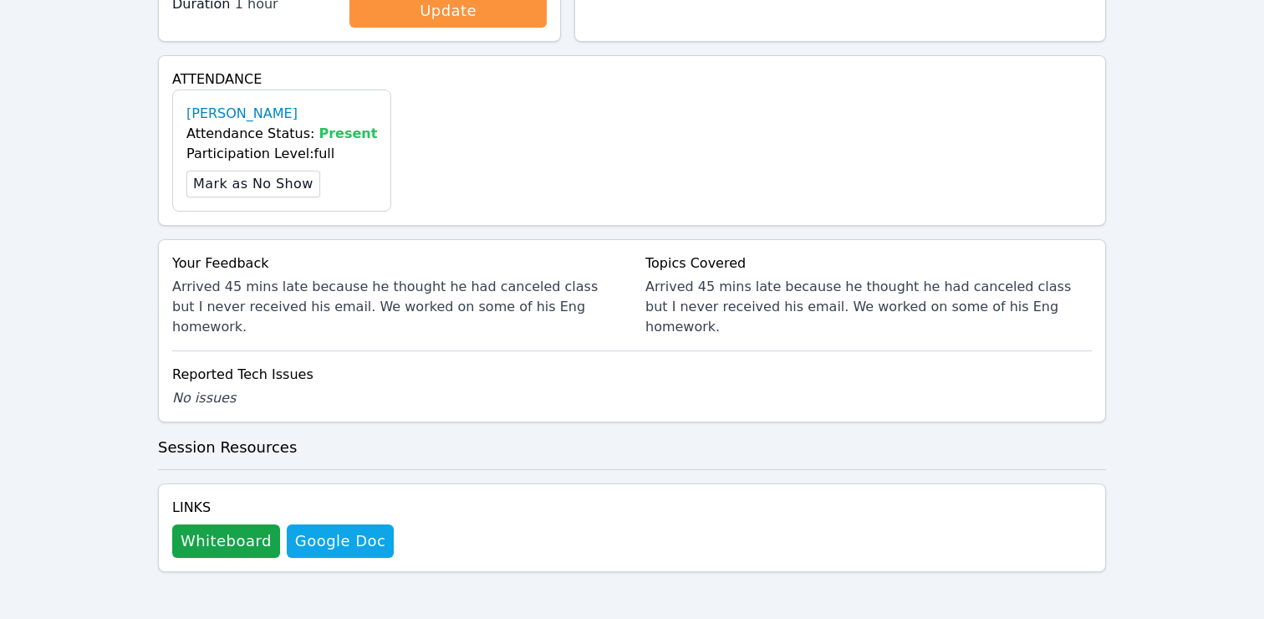
scroll to position [505, 0]
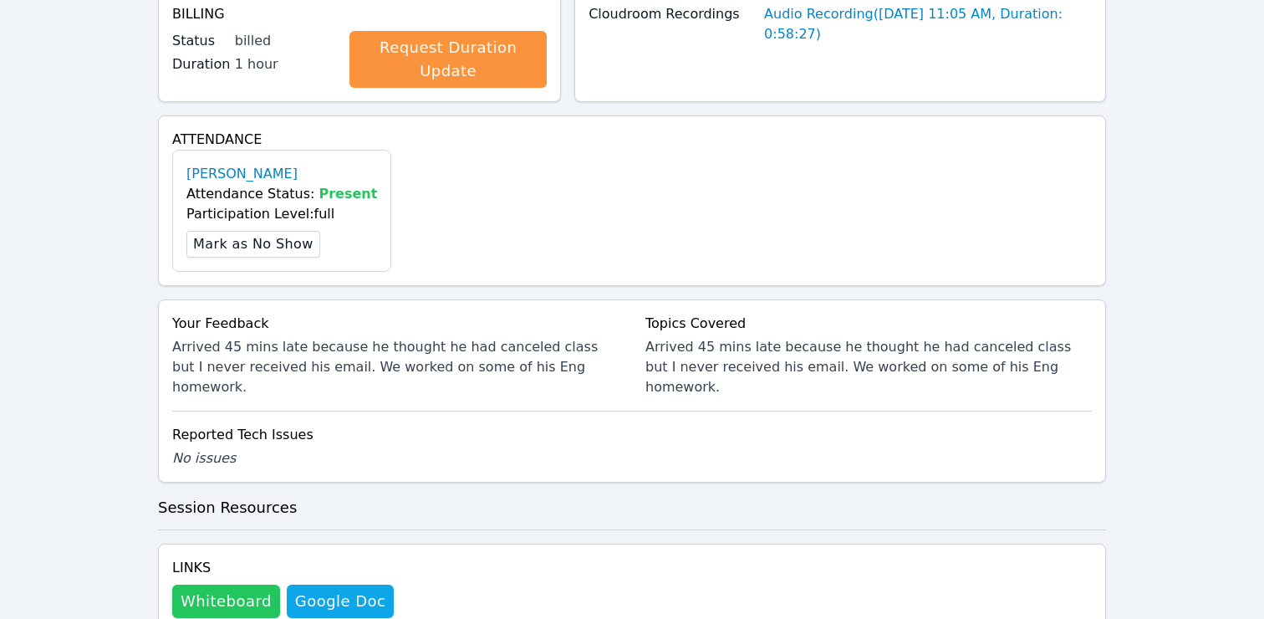
click at [246, 584] on button "Whiteboard" at bounding box center [226, 600] width 108 height 33
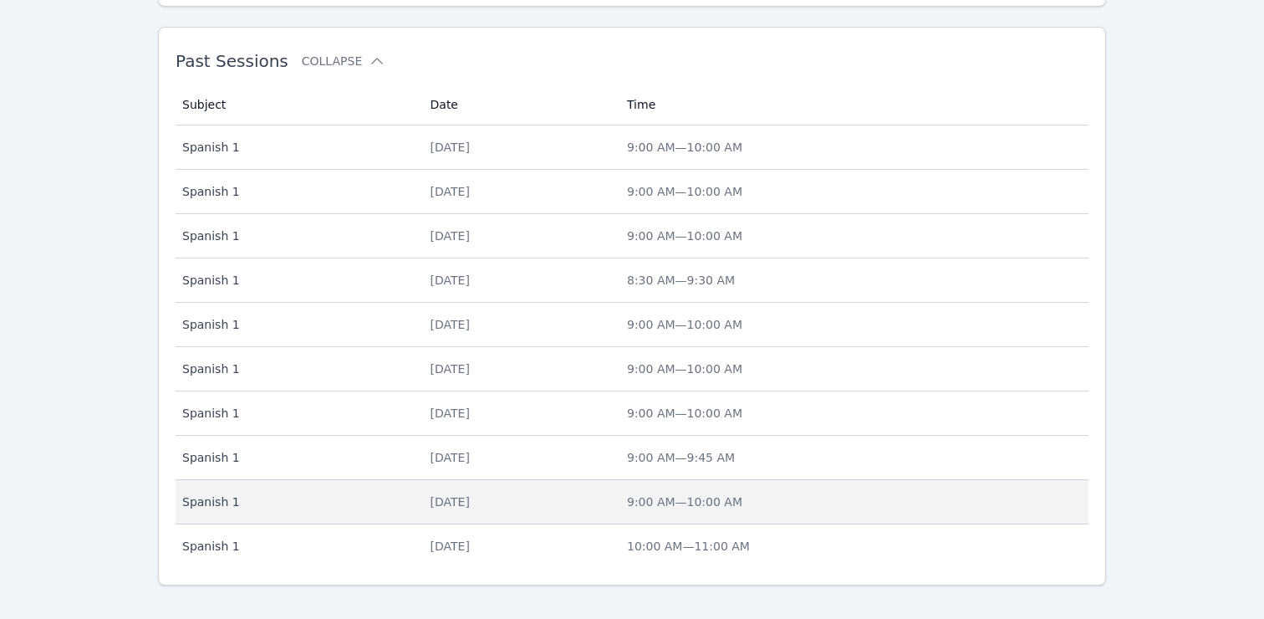
click at [544, 480] on td "Date Thu Mar 21" at bounding box center [519, 502] width 196 height 44
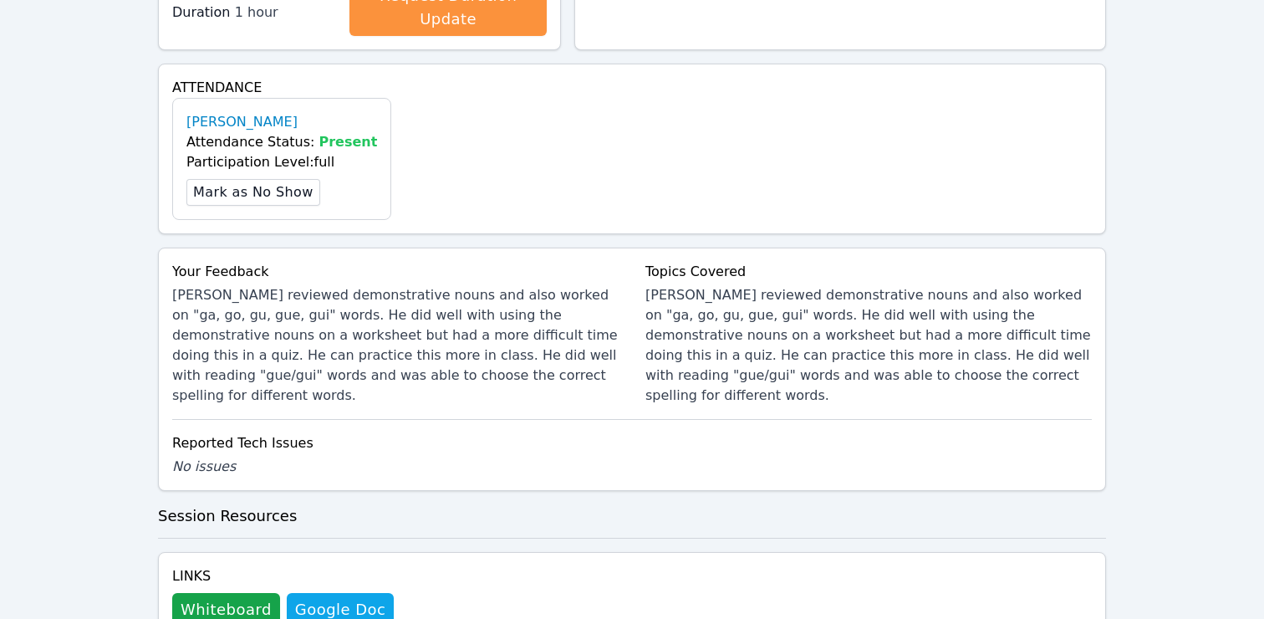
scroll to position [565, 0]
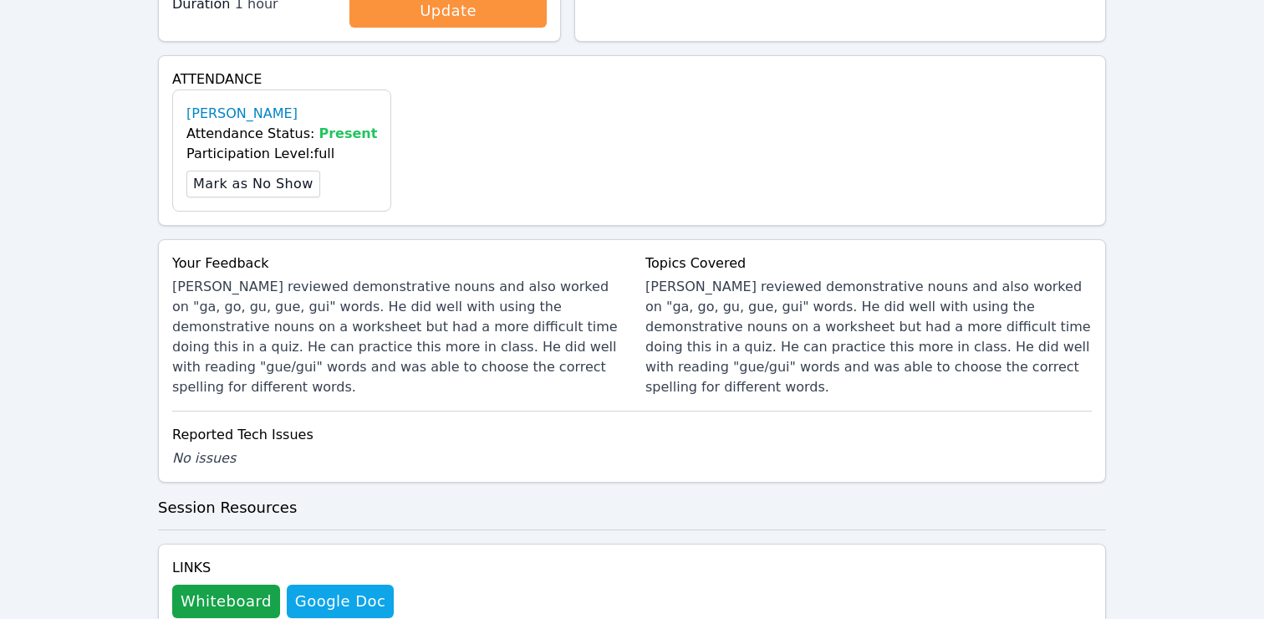
scroll to position [750, 0]
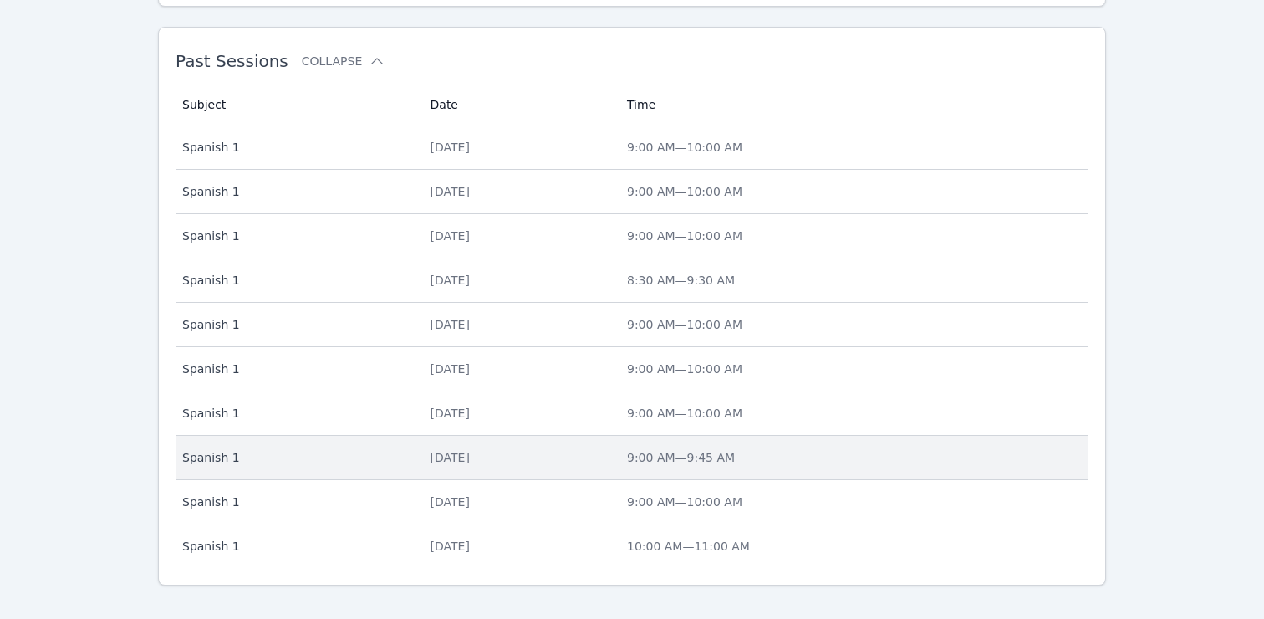
click at [266, 447] on td "Subject Spanish 1" at bounding box center [298, 458] width 245 height 44
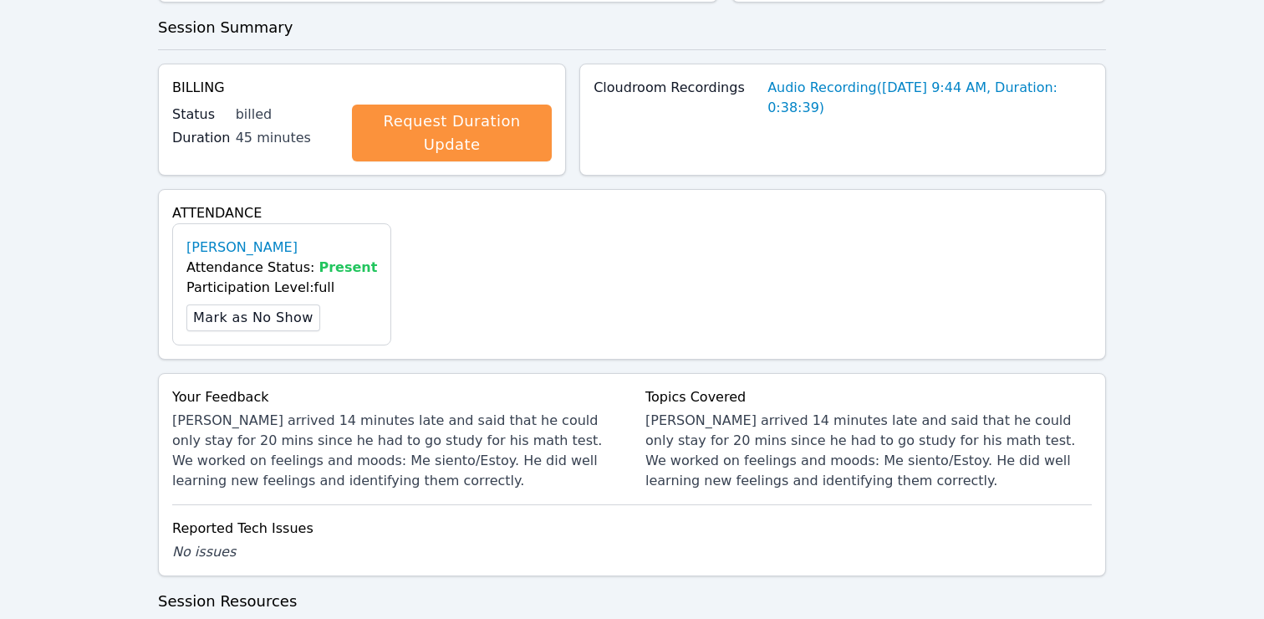
scroll to position [447, 0]
